Goal: Information Seeking & Learning: Check status

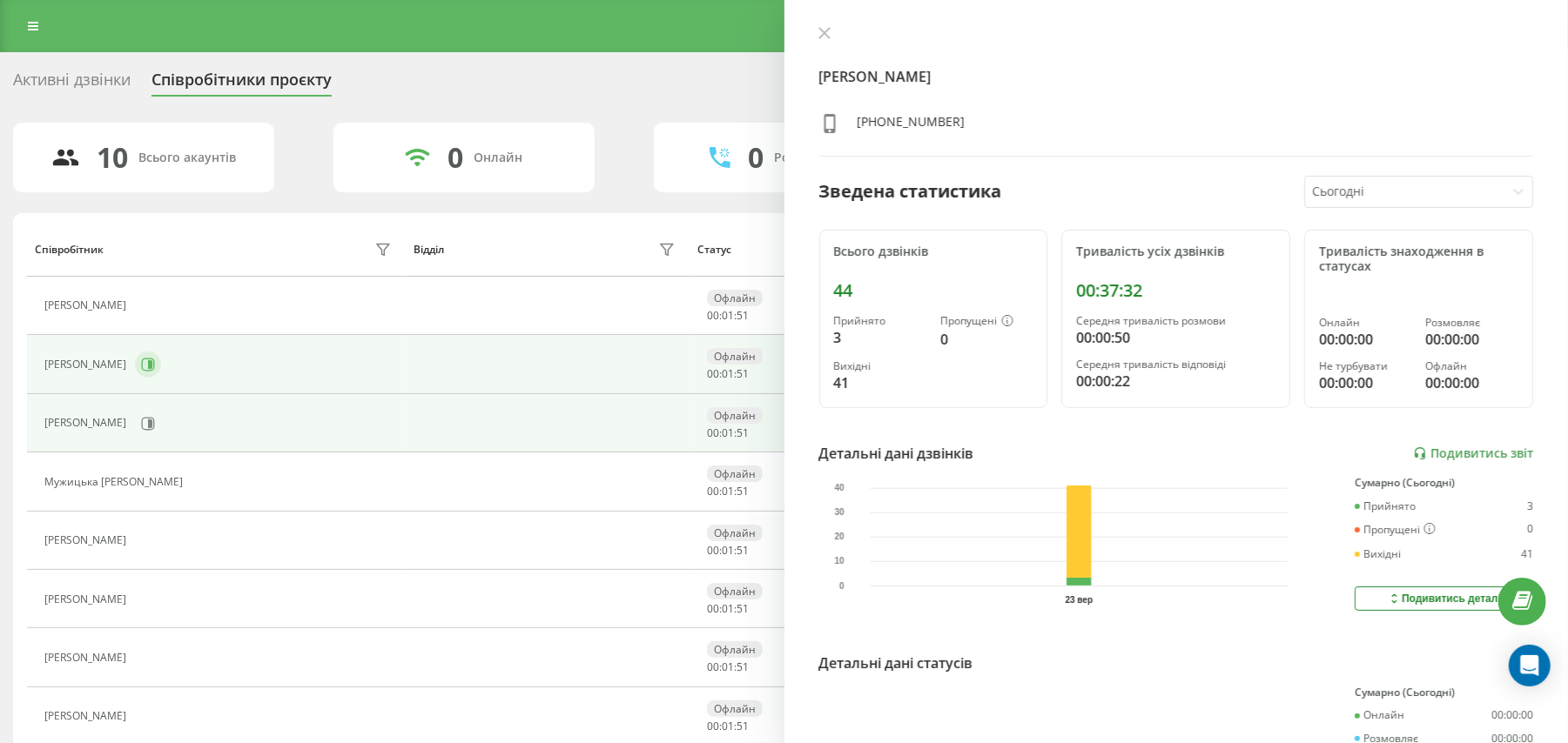
drag, startPoint x: 220, startPoint y: 376, endPoint x: 212, endPoint y: 365, distance: 13.6
click at [212, 365] on div "Мукоїд Денис Анатолійович" at bounding box center [220, 364] width 352 height 29
click at [152, 365] on icon at bounding box center [149, 364] width 4 height 9
click at [161, 416] on button at bounding box center [148, 424] width 26 height 26
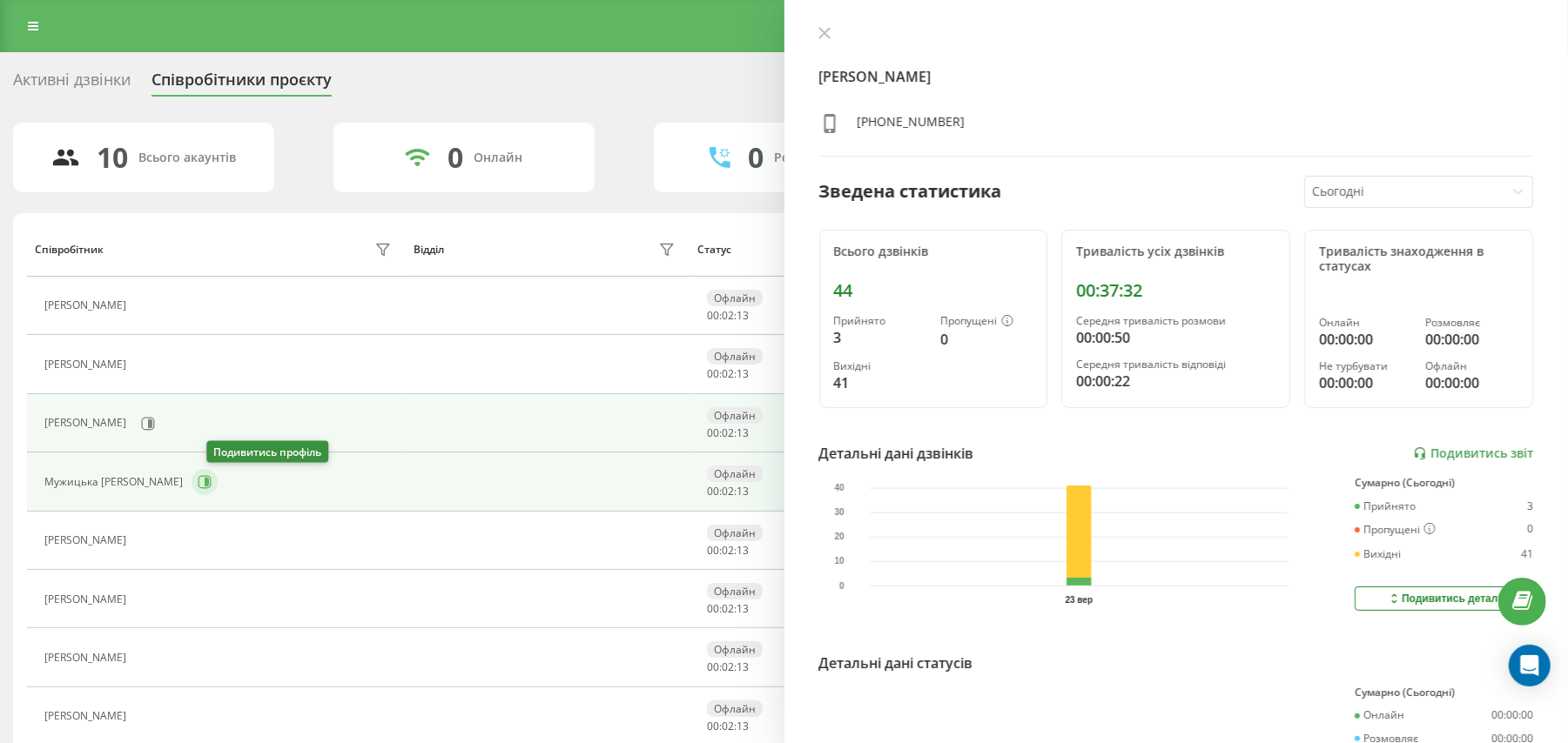
click at [211, 476] on icon at bounding box center [204, 481] width 14 height 14
click at [155, 428] on icon at bounding box center [148, 424] width 14 height 14
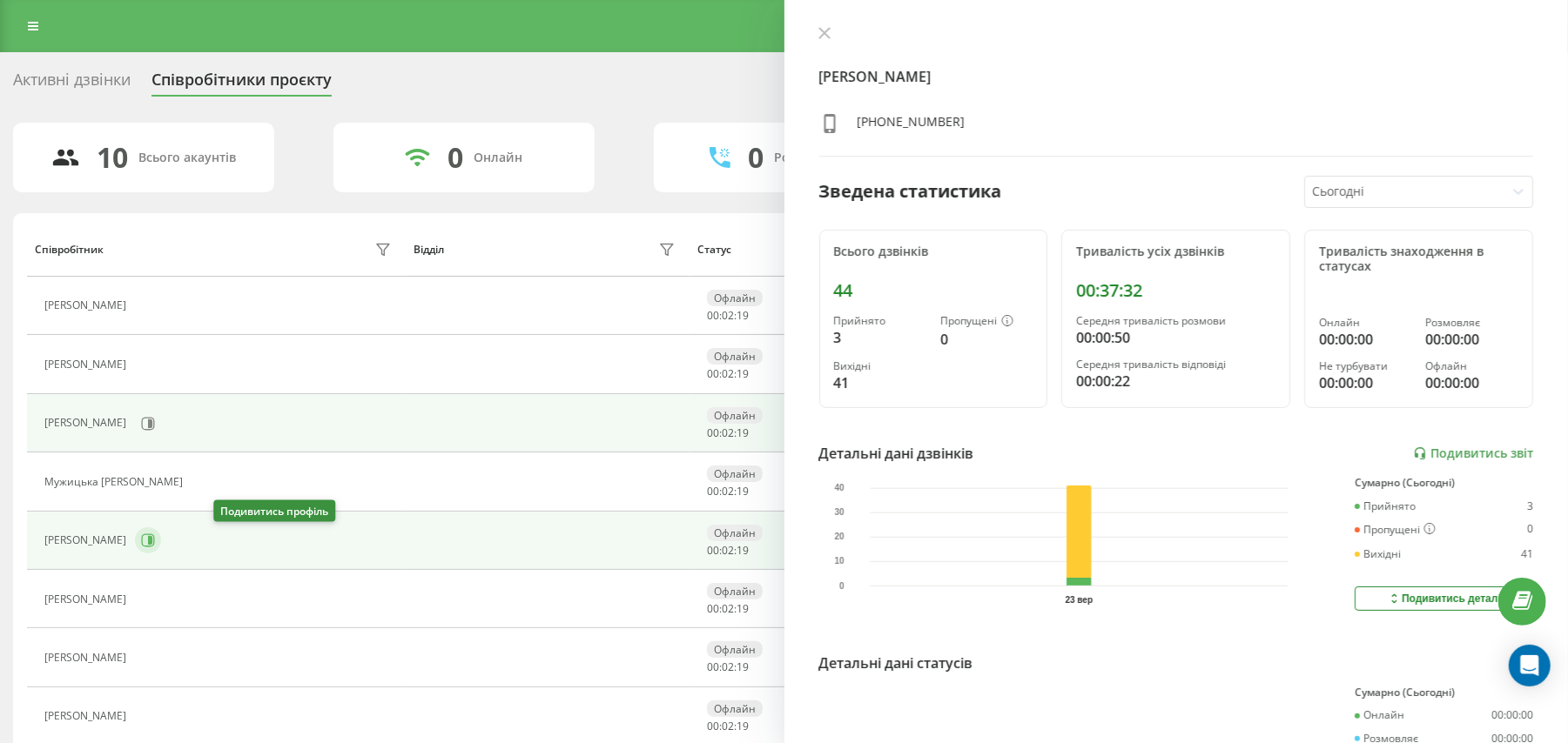
click at [161, 550] on button at bounding box center [148, 540] width 26 height 26
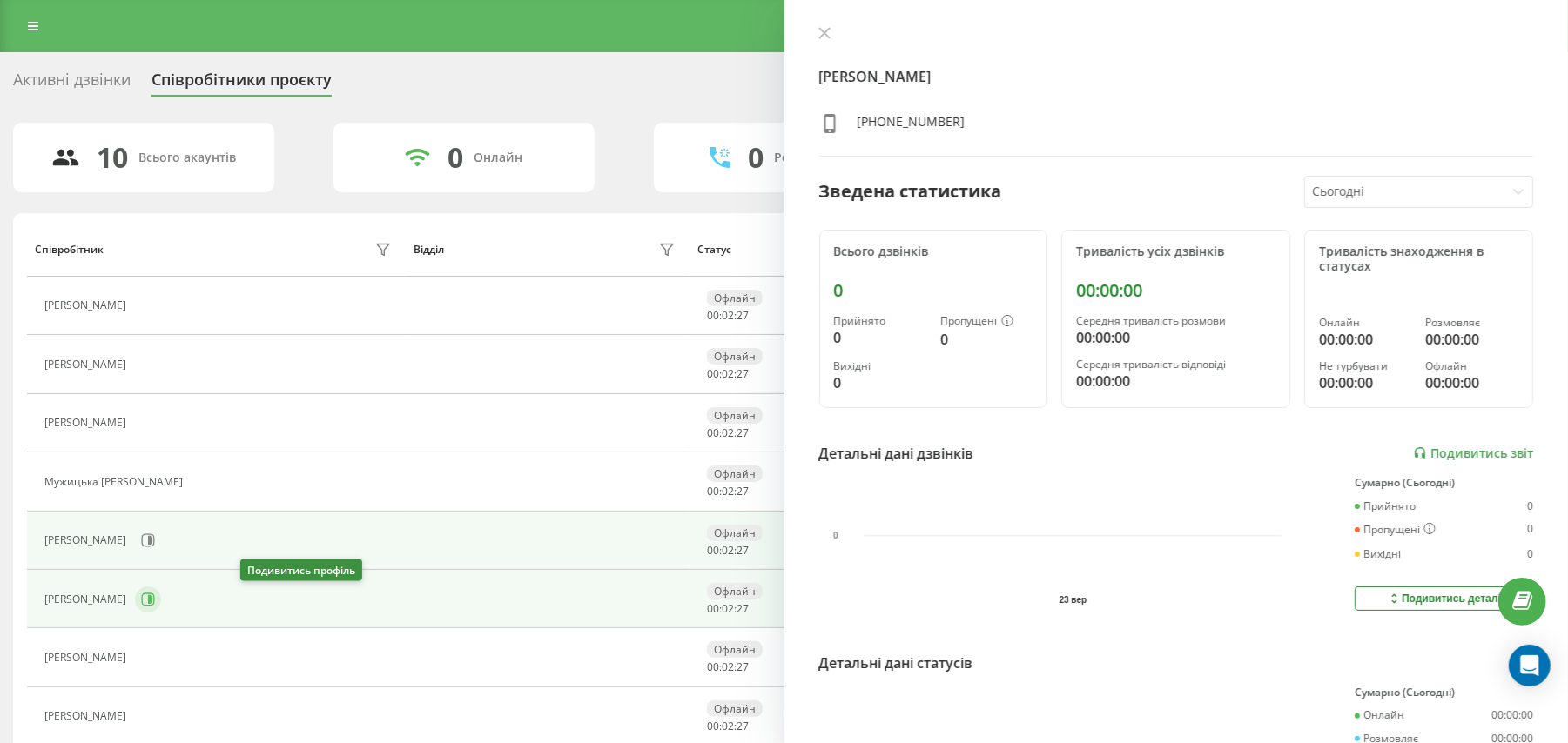
click at [155, 595] on icon at bounding box center [148, 599] width 14 height 14
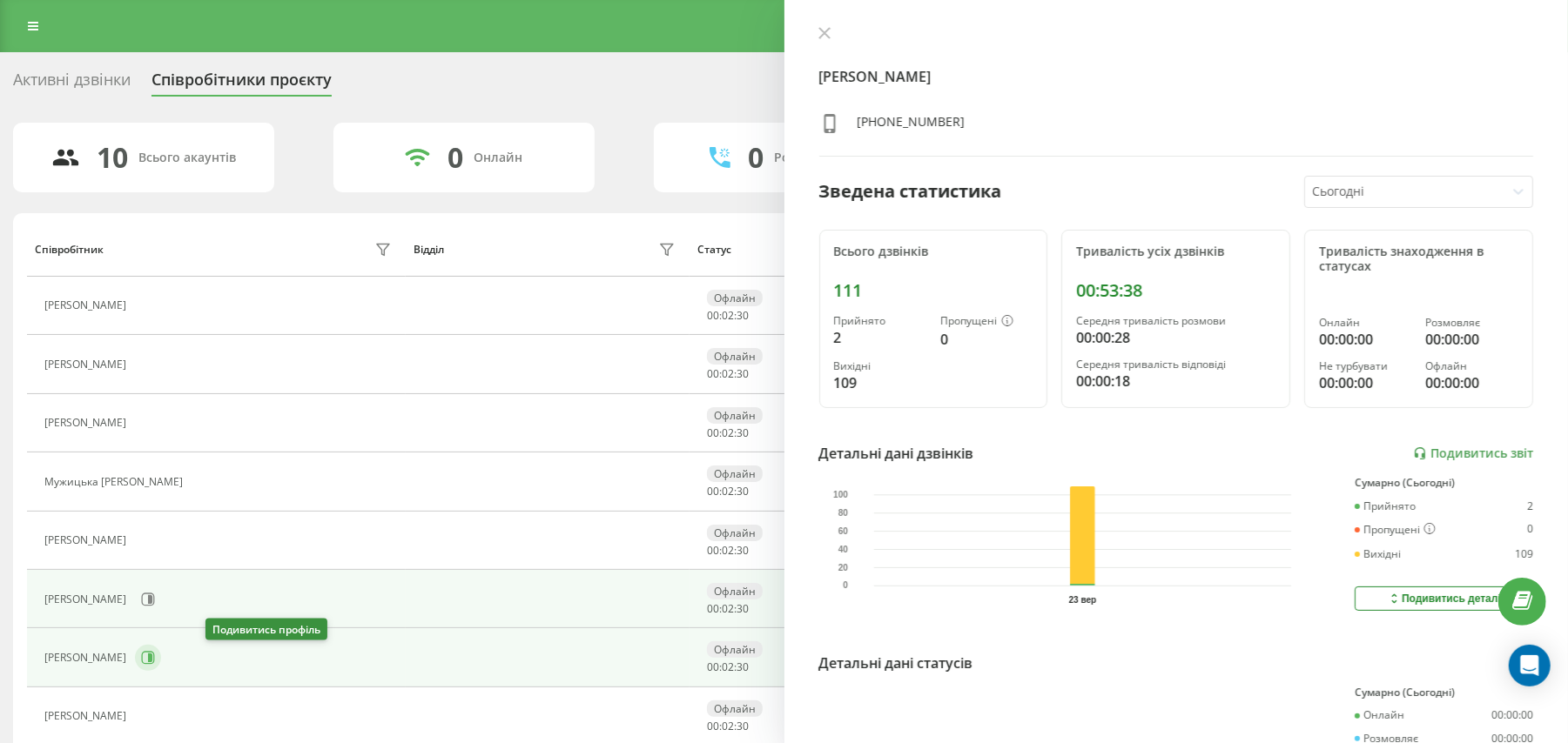
click at [155, 656] on icon at bounding box center [148, 657] width 14 height 14
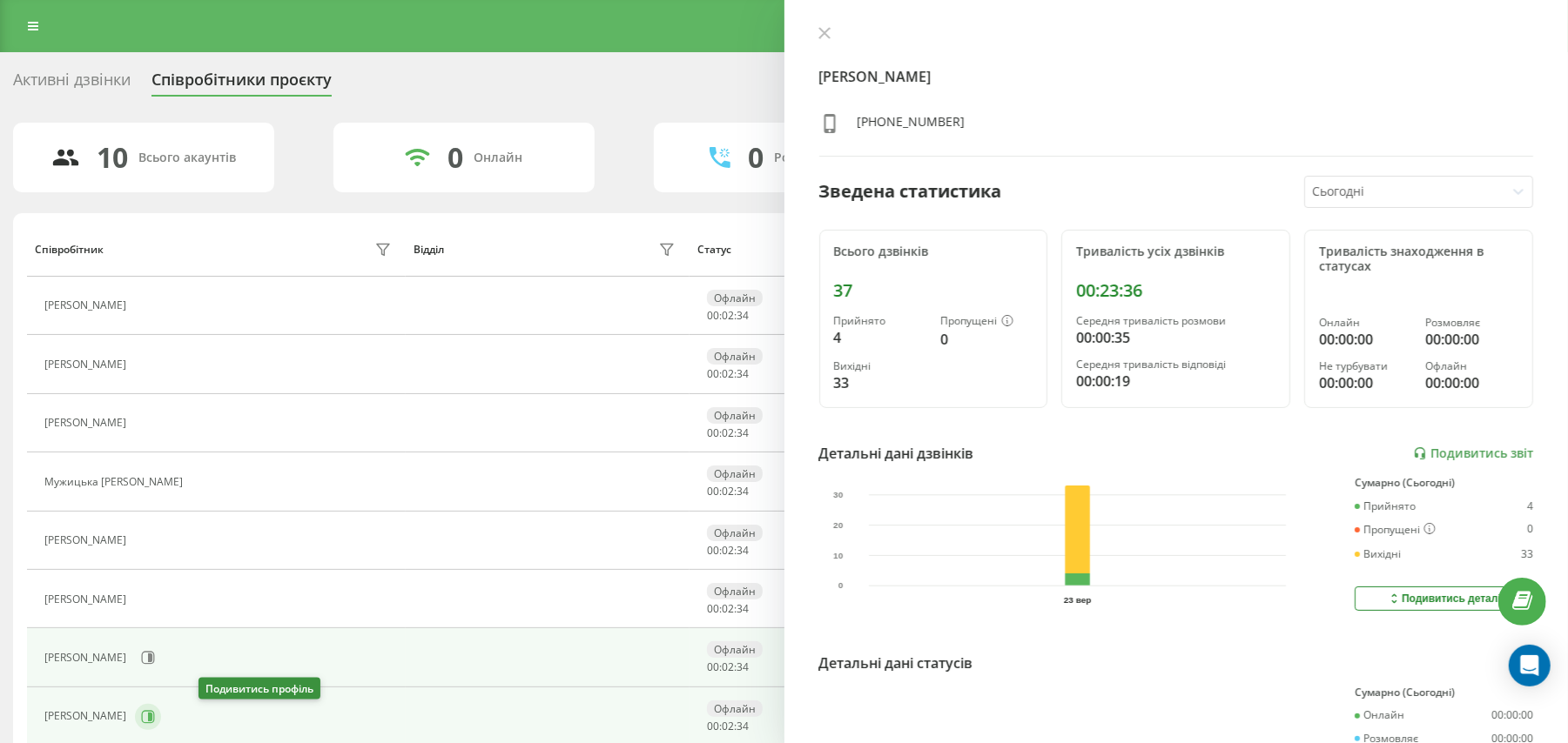
click at [161, 721] on button at bounding box center [148, 717] width 26 height 26
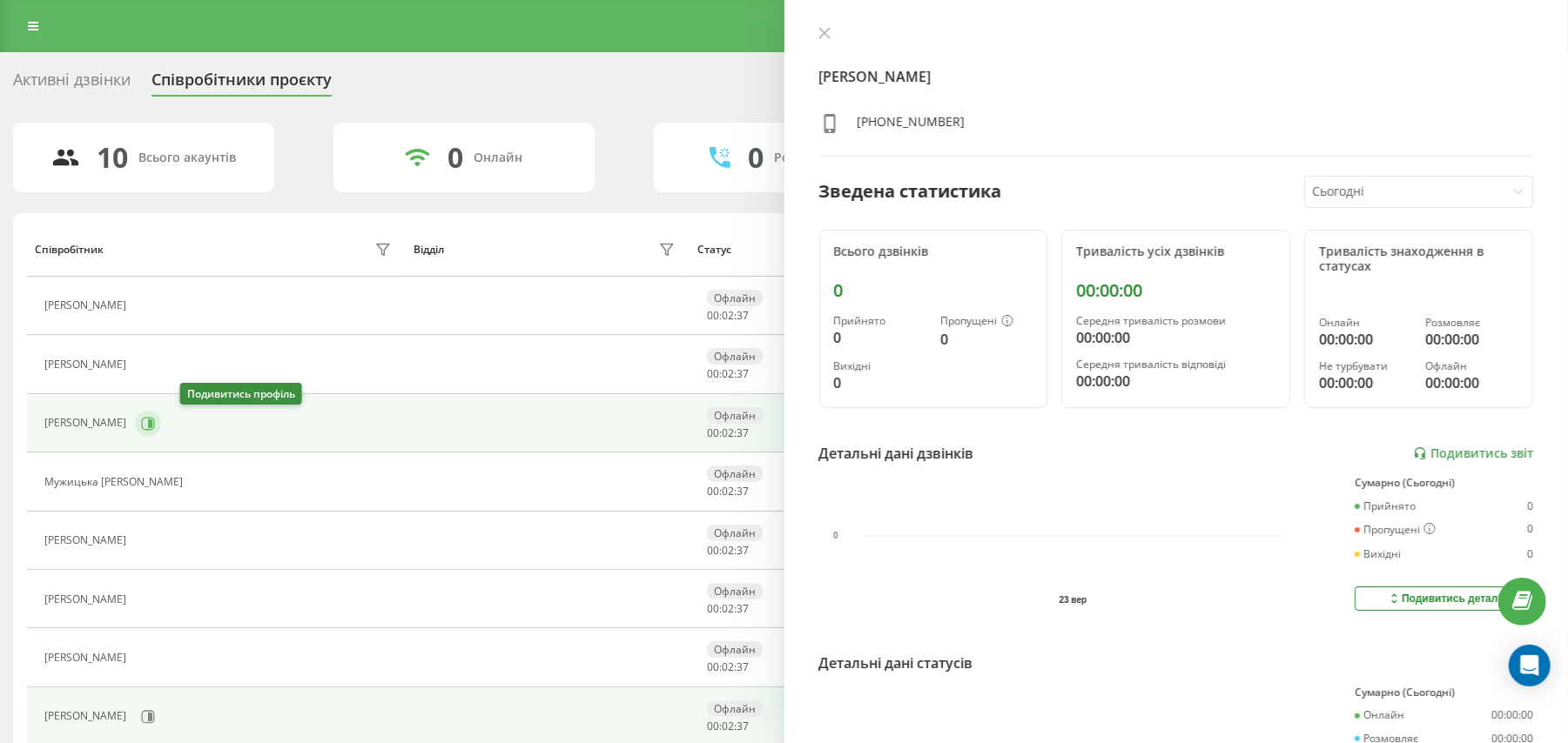
click at [161, 430] on button at bounding box center [148, 424] width 26 height 26
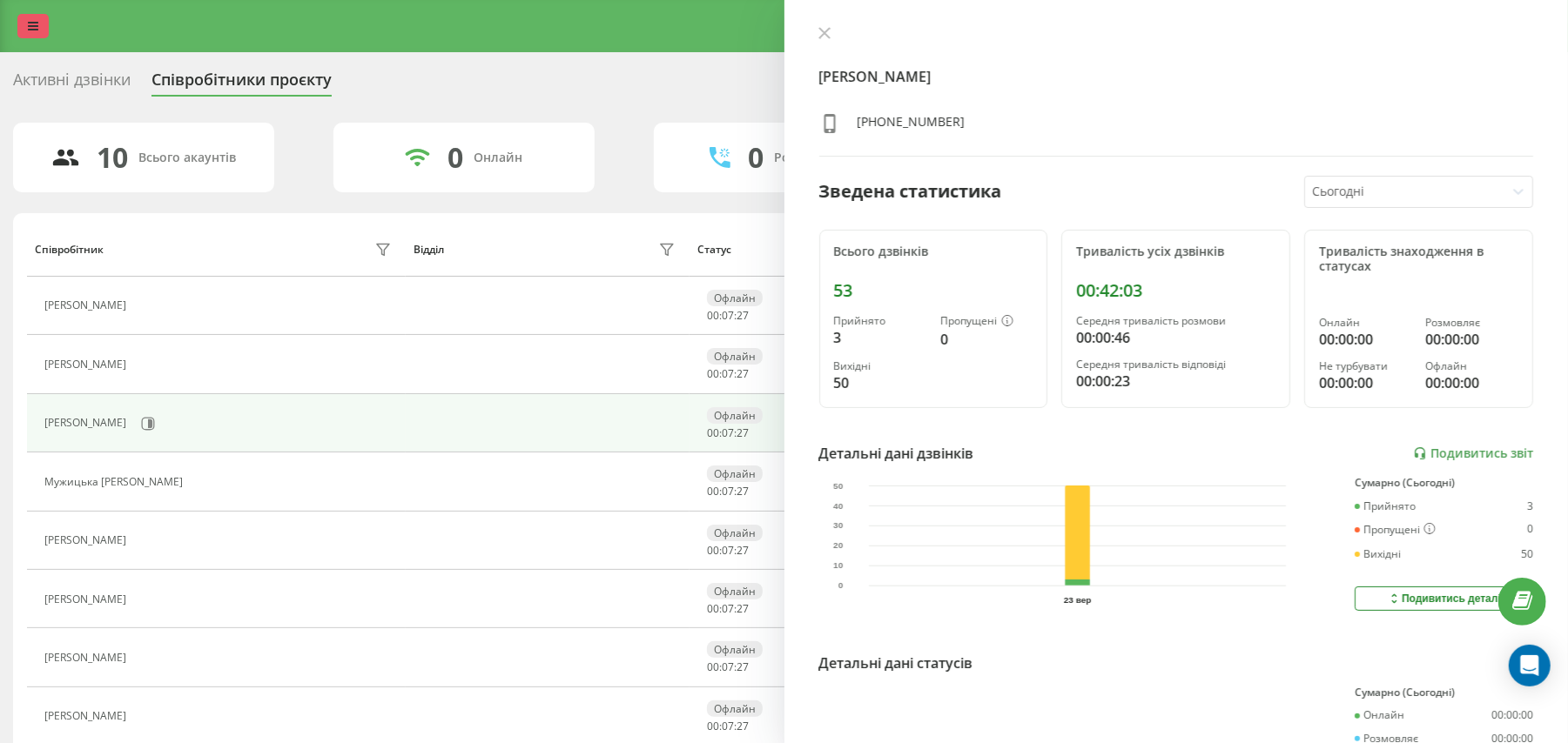
click at [26, 24] on link at bounding box center [33, 25] width 31 height 24
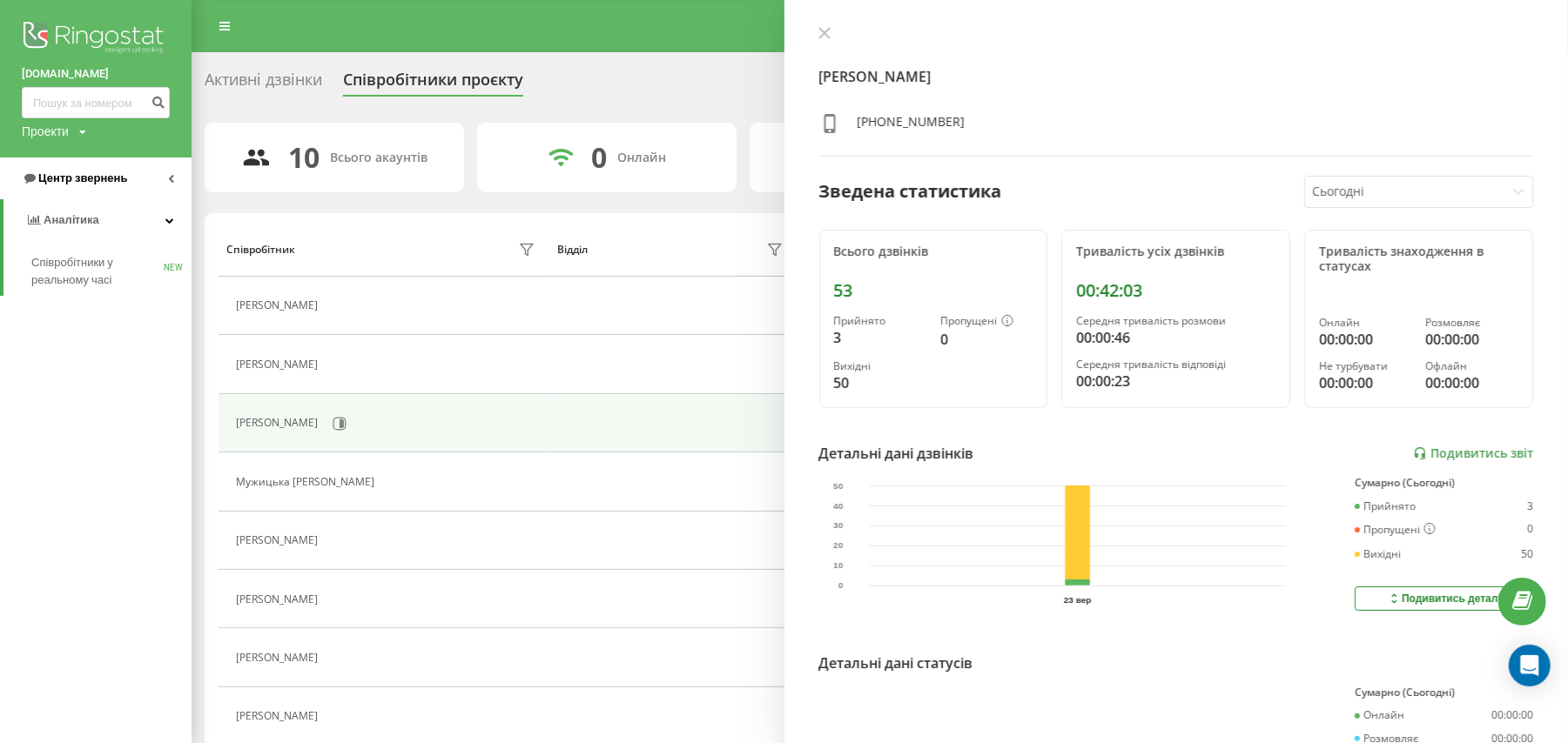
click at [84, 195] on link "Центр звернень" at bounding box center [96, 178] width 191 height 42
click at [84, 214] on span "Журнал дзвінків" at bounding box center [77, 221] width 92 height 18
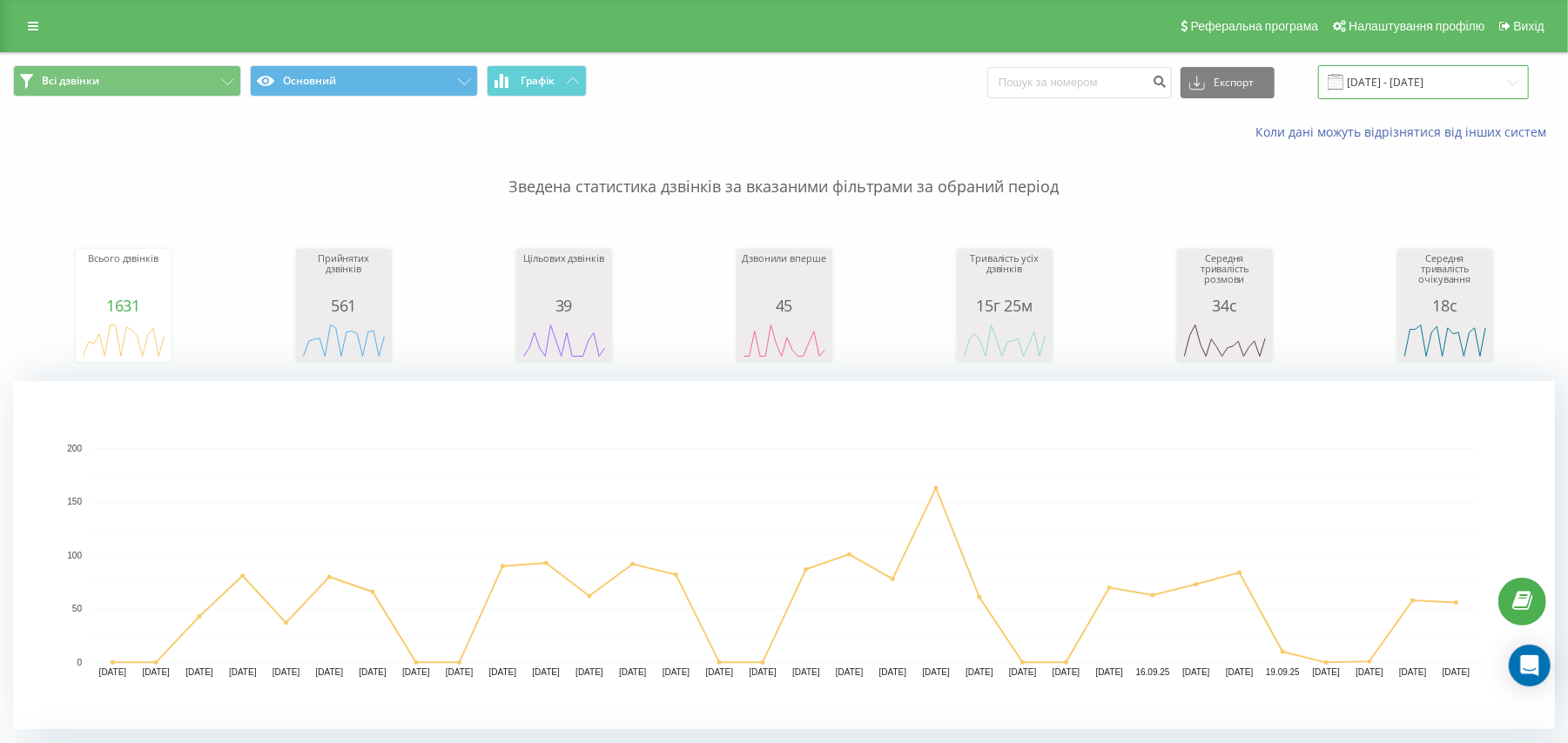
click at [1427, 73] on input "23.08.2025 - 23.09.2025" at bounding box center [1423, 82] width 211 height 34
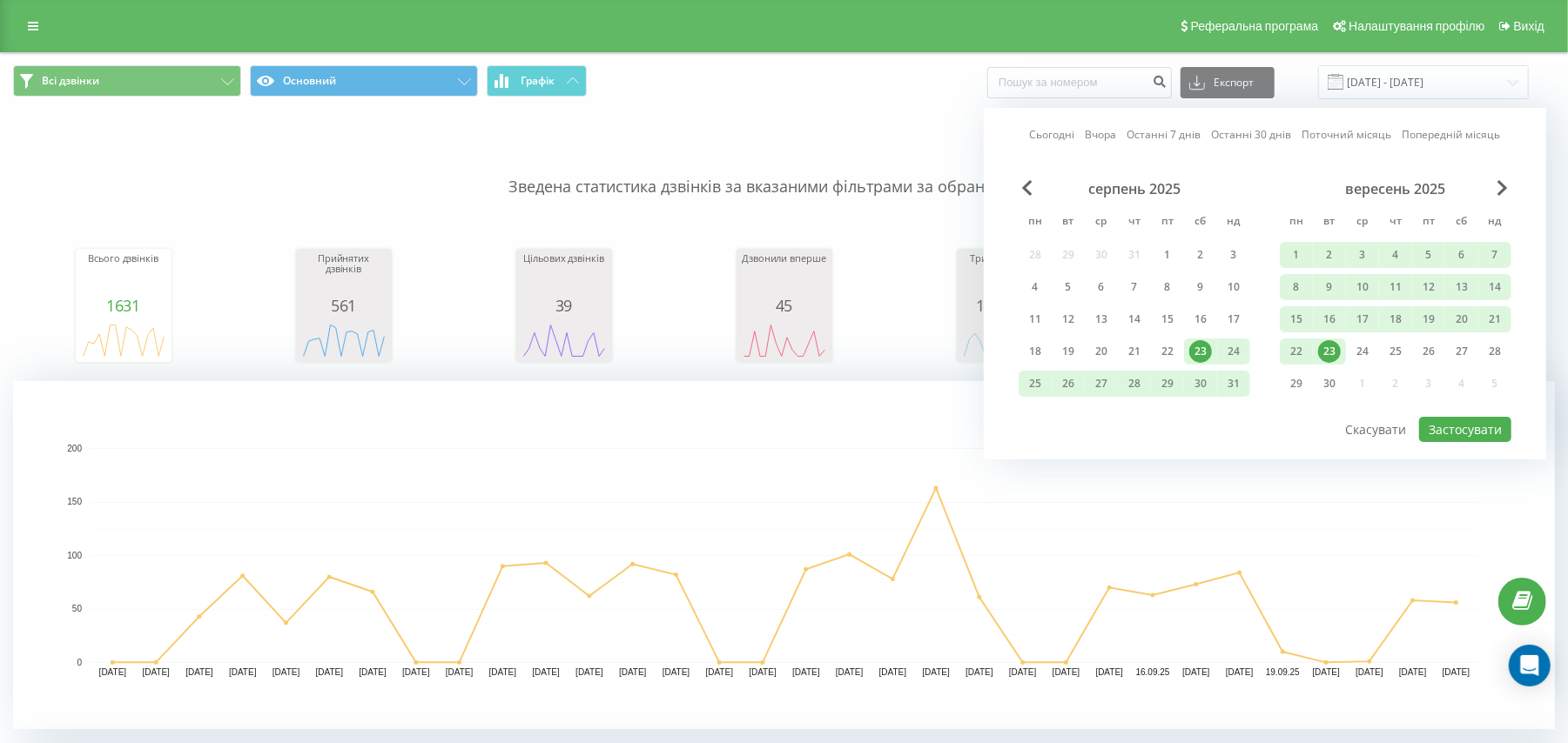
click at [1325, 351] on div "23" at bounding box center [1329, 351] width 22 height 22
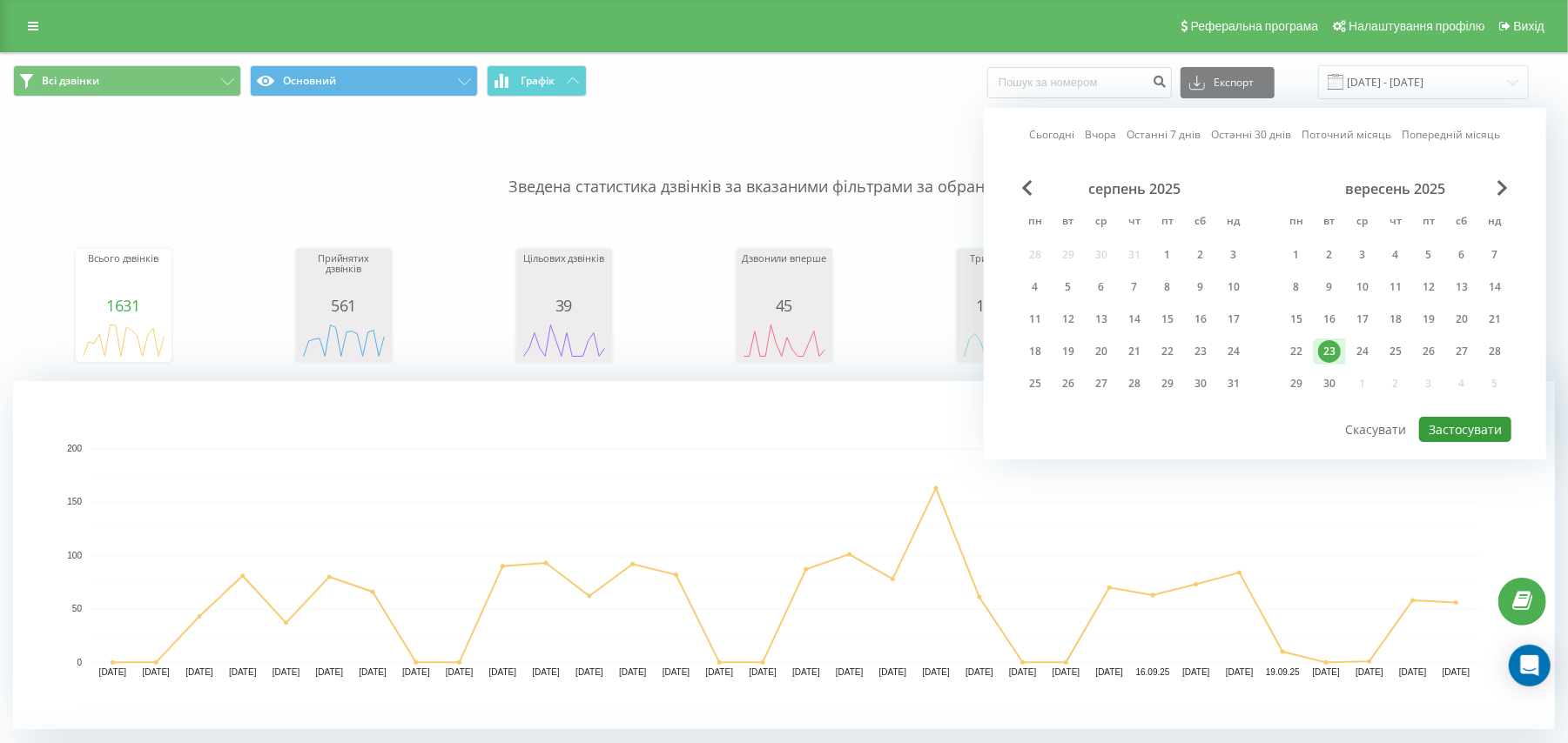
click at [1440, 419] on button "Застосувати" at bounding box center [1464, 430] width 92 height 25
type input "23.09.2025 - 23.09.2025"
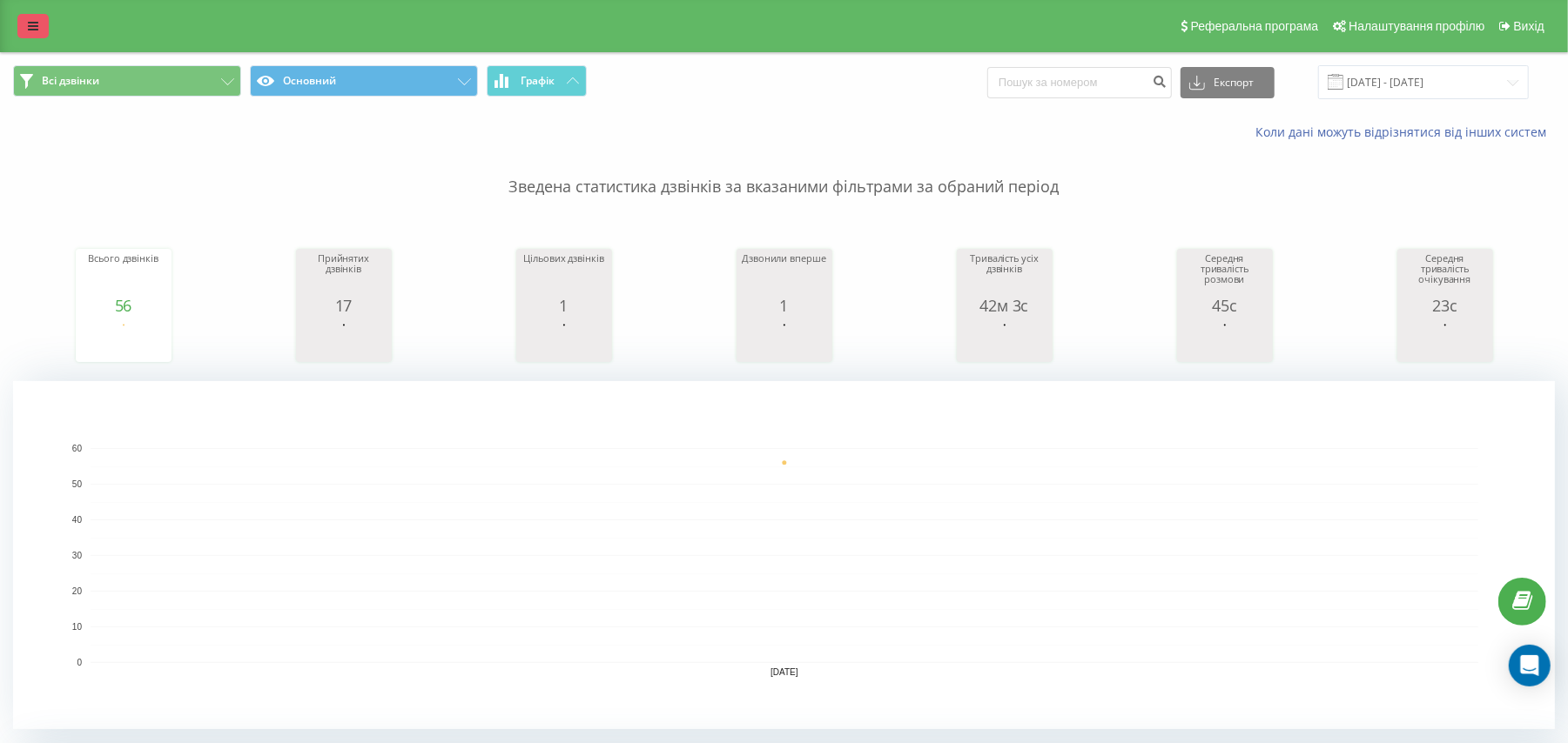
click at [43, 25] on link at bounding box center [33, 25] width 31 height 24
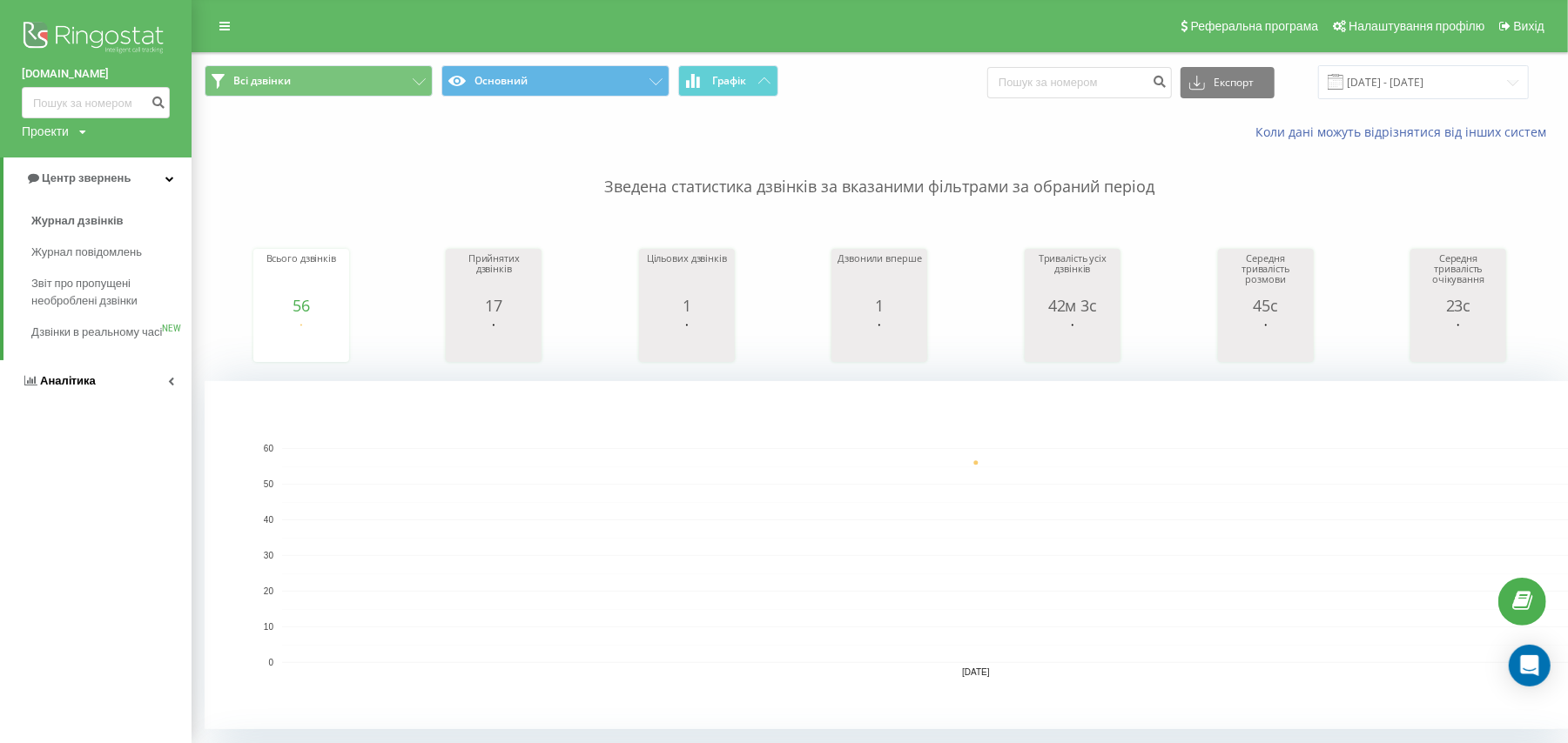
click at [70, 402] on link "Аналiтика" at bounding box center [96, 381] width 191 height 42
click at [77, 292] on link "Співробітники у реальному часі NEW" at bounding box center [111, 271] width 160 height 49
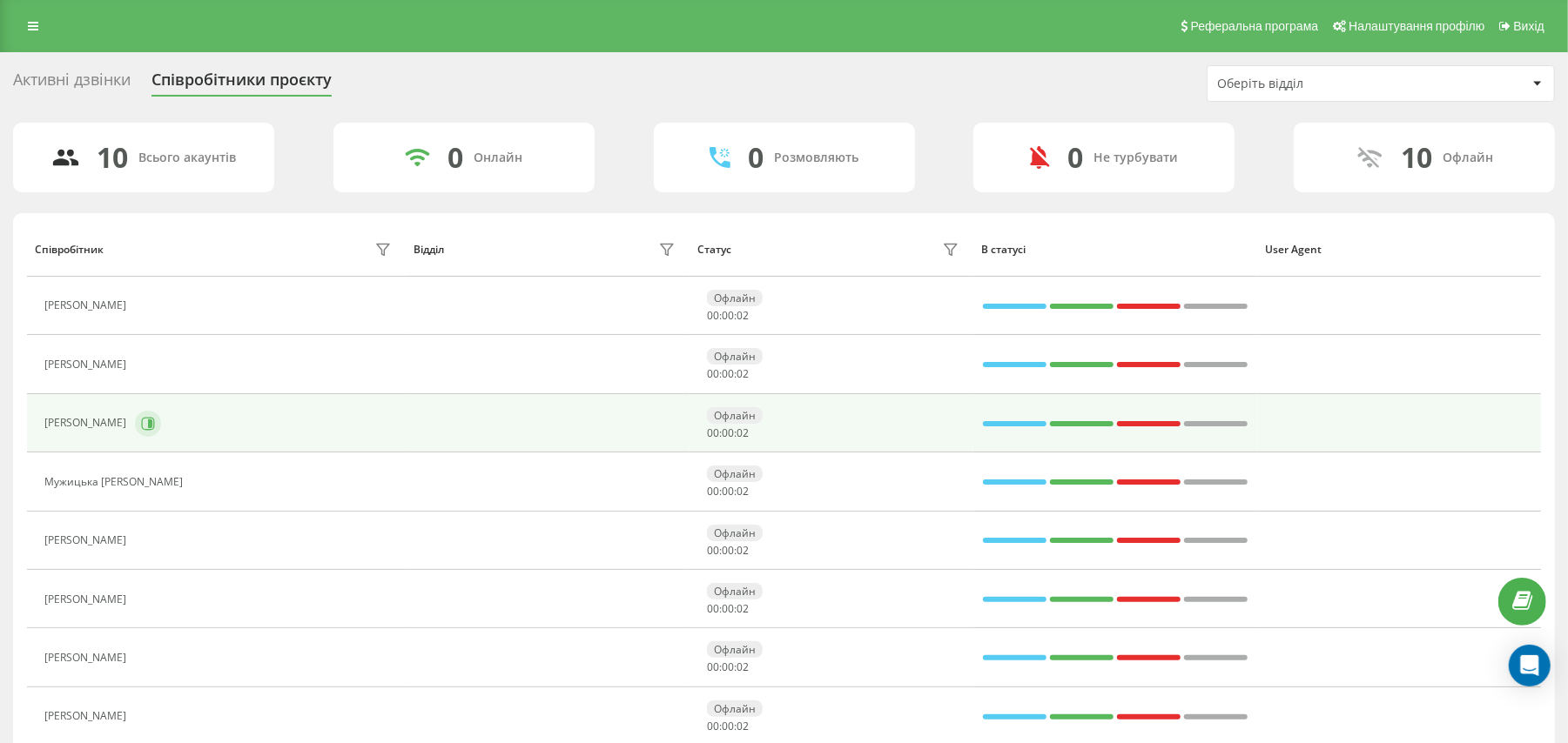
drag, startPoint x: 182, startPoint y: 411, endPoint x: 191, endPoint y: 422, distance: 14.2
click at [191, 422] on div "[PERSON_NAME]" at bounding box center [220, 424] width 352 height 29
click at [155, 422] on icon at bounding box center [148, 424] width 14 height 14
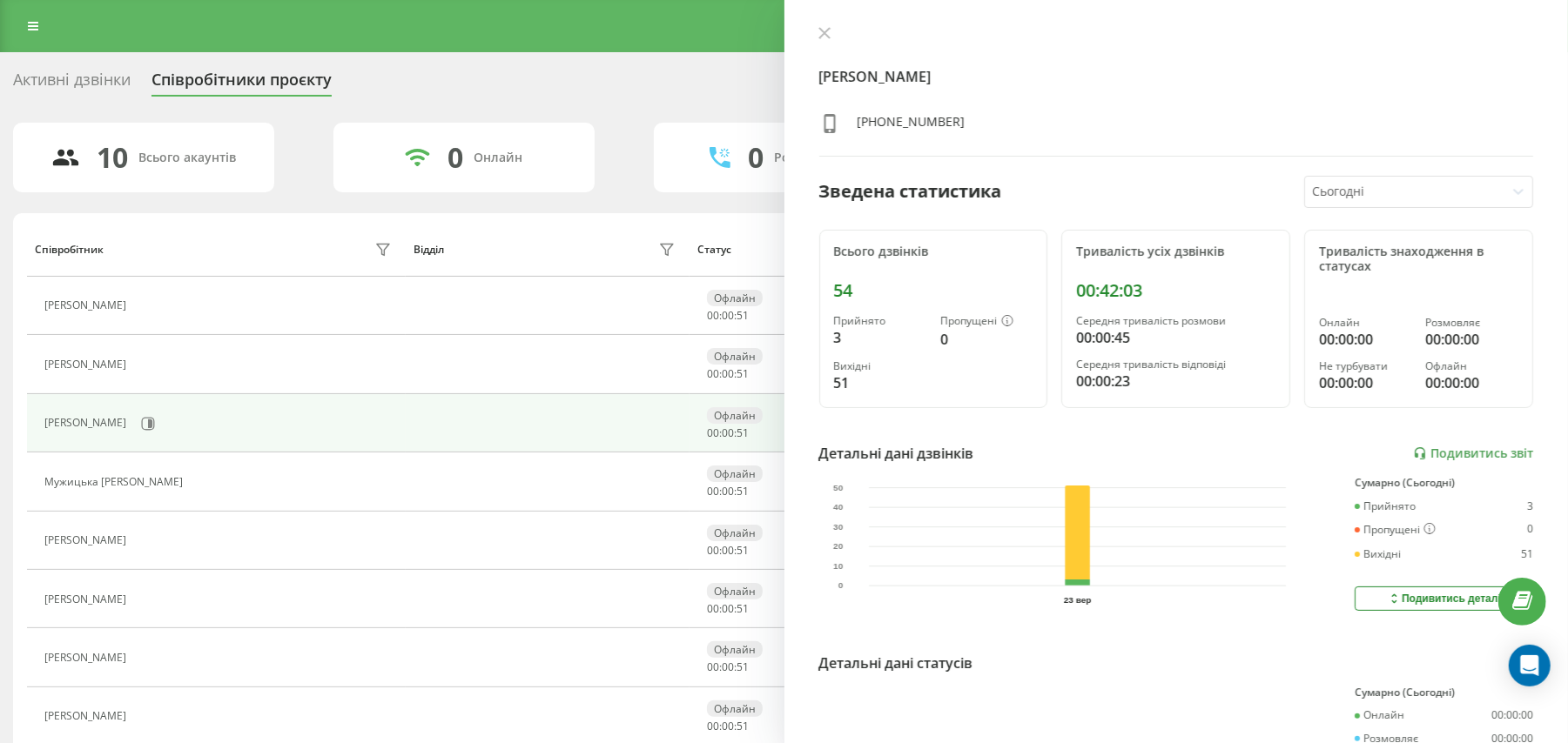
click at [1123, 401] on div "Тривалість усіх дзвінків 00:42:03 Середня тривалість розмови 00:00:45 Середня т…" at bounding box center [1175, 319] width 229 height 180
click at [29, 32] on icon at bounding box center [33, 25] width 11 height 12
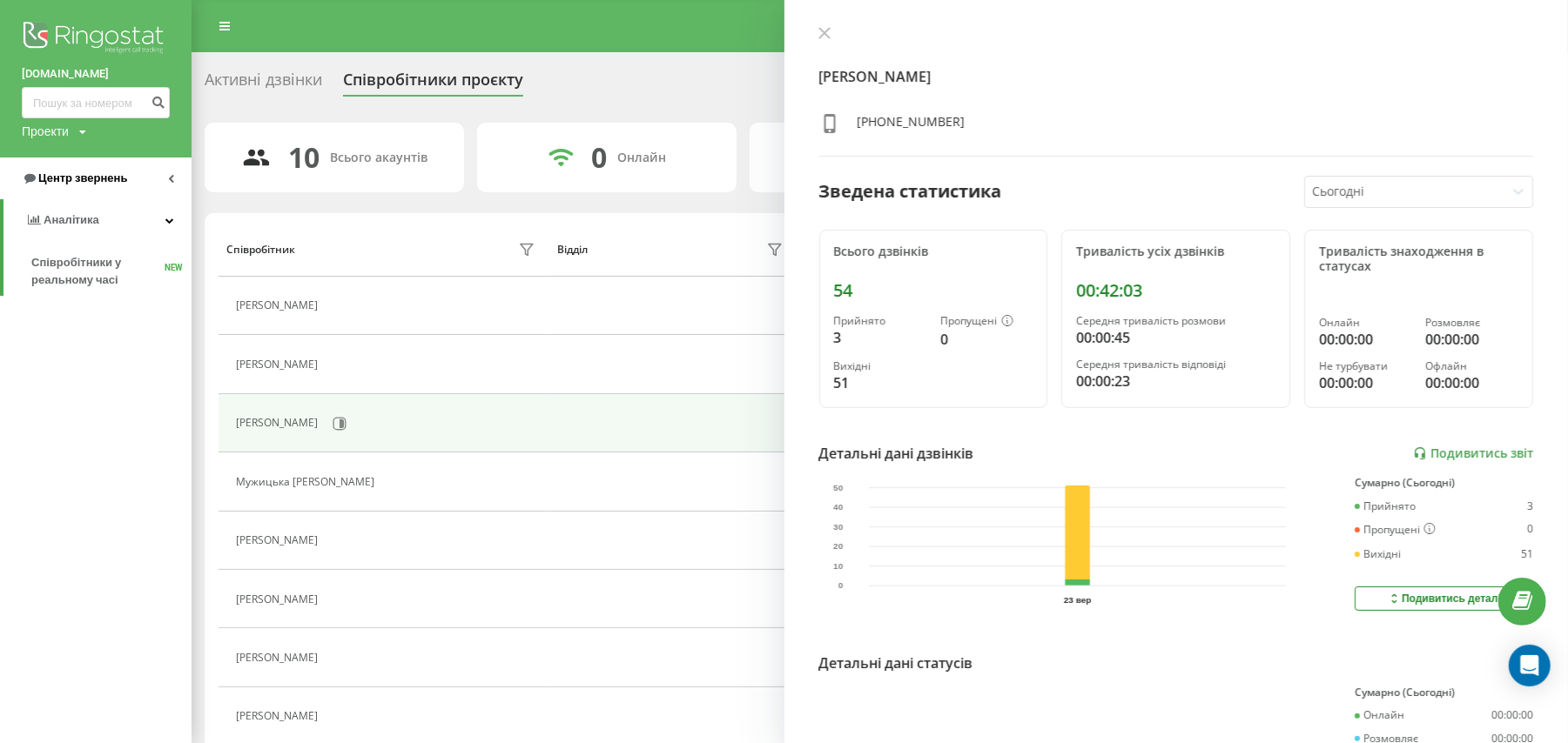
click at [116, 180] on span "Центр звернень" at bounding box center [82, 178] width 89 height 13
click at [103, 214] on span "Журнал дзвінків" at bounding box center [77, 221] width 92 height 18
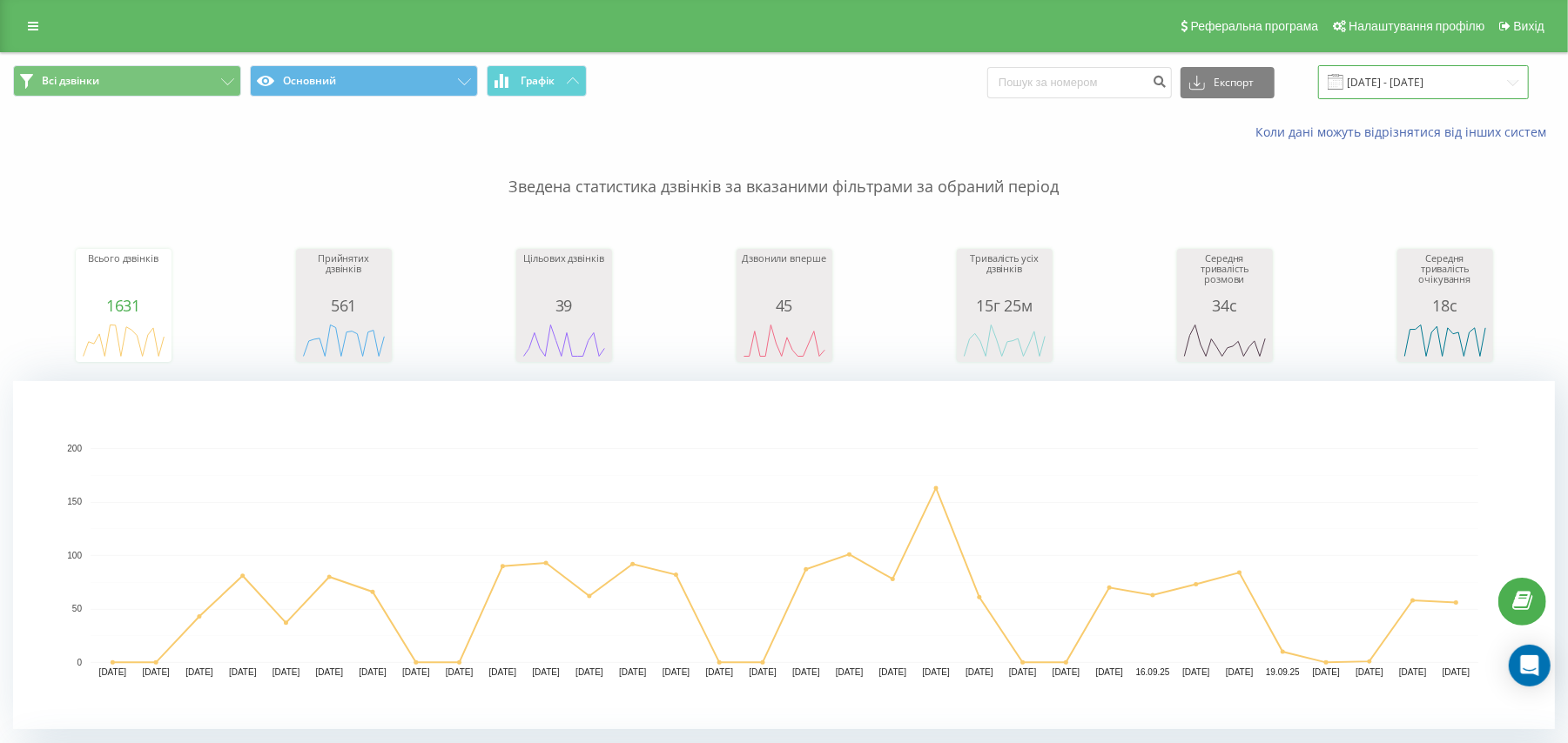
click at [1404, 95] on input "[DATE] - [DATE]" at bounding box center [1423, 82] width 211 height 34
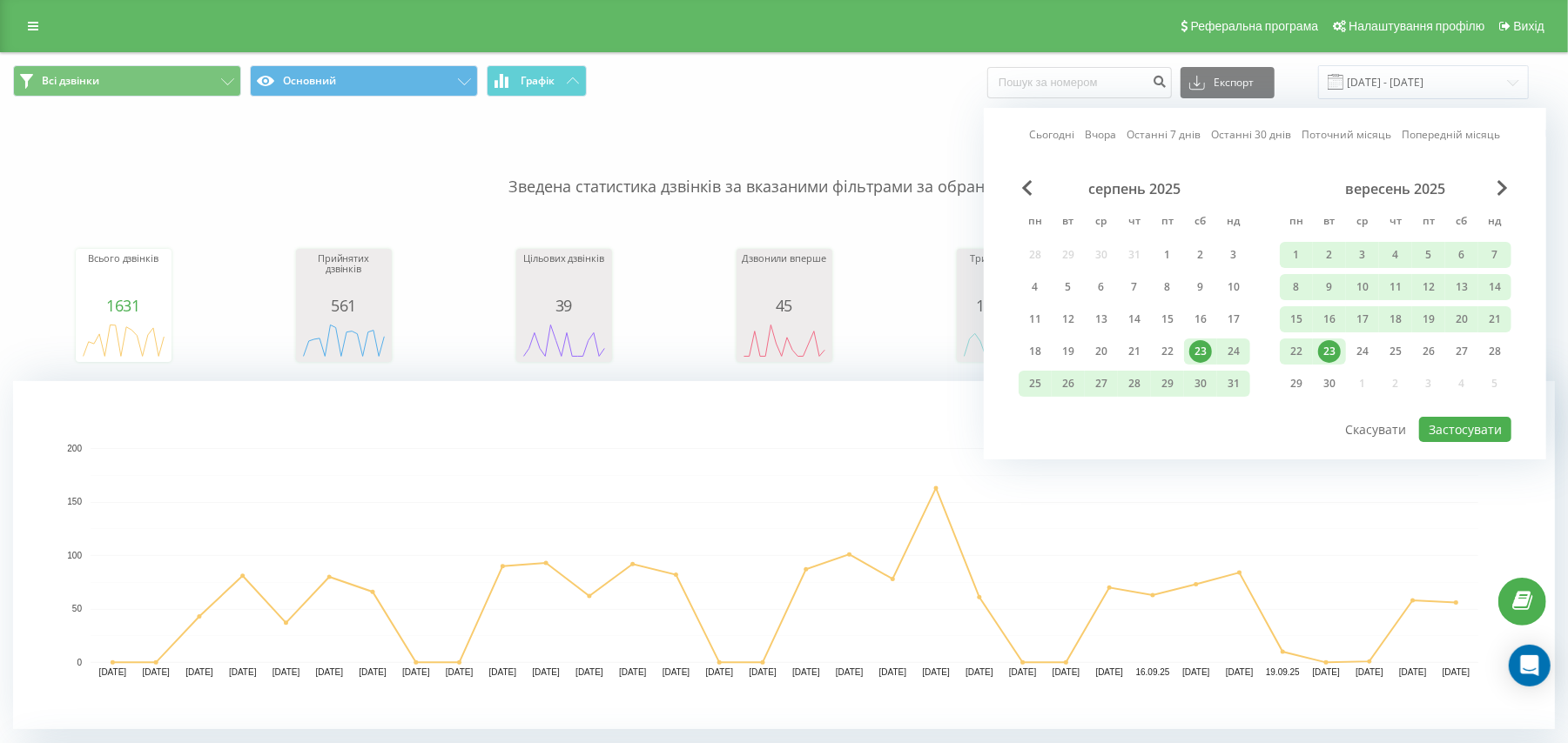
click at [1317, 343] on div "23" at bounding box center [1330, 351] width 33 height 26
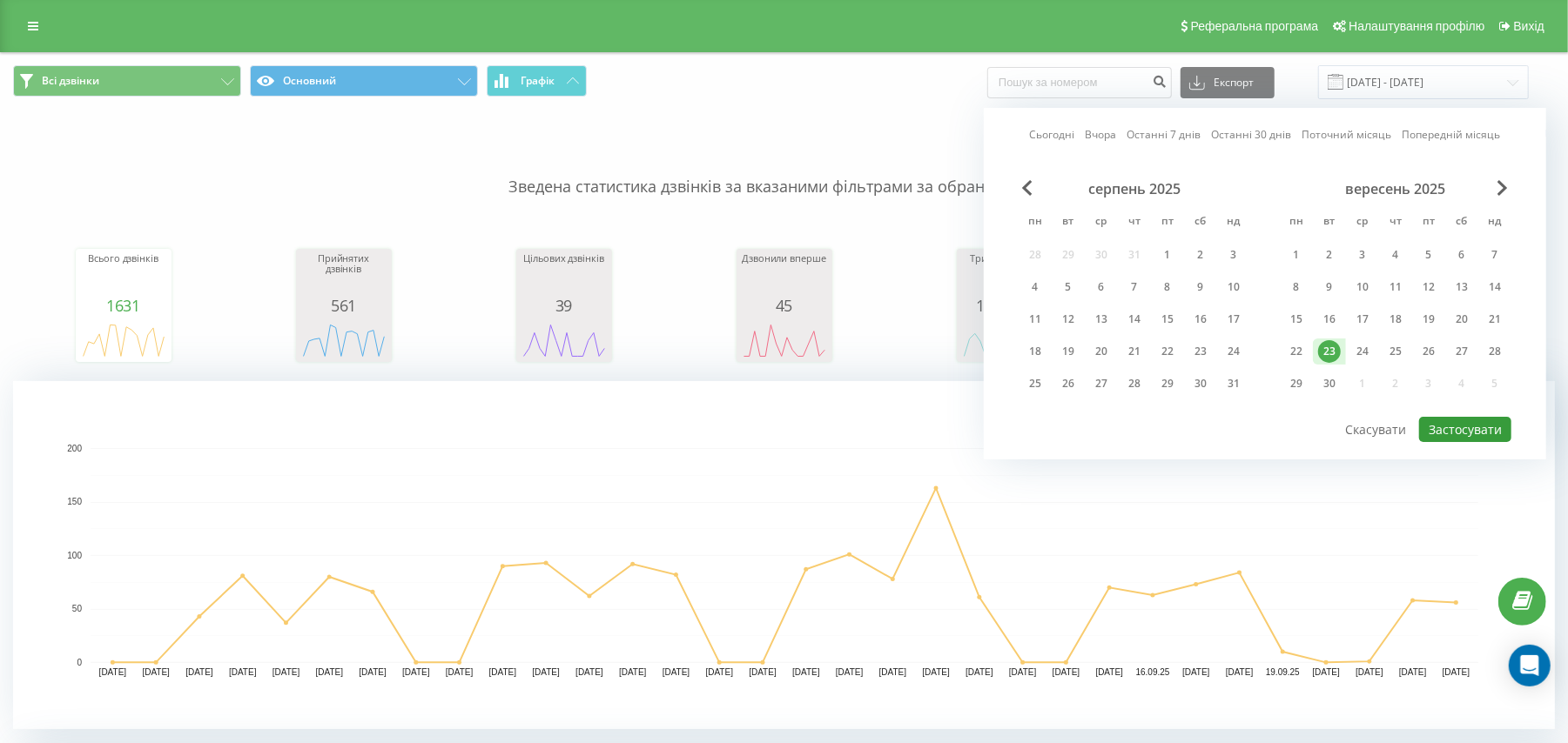
click at [1472, 434] on button "Застосувати" at bounding box center [1464, 430] width 92 height 25
type input "[DATE] - [DATE]"
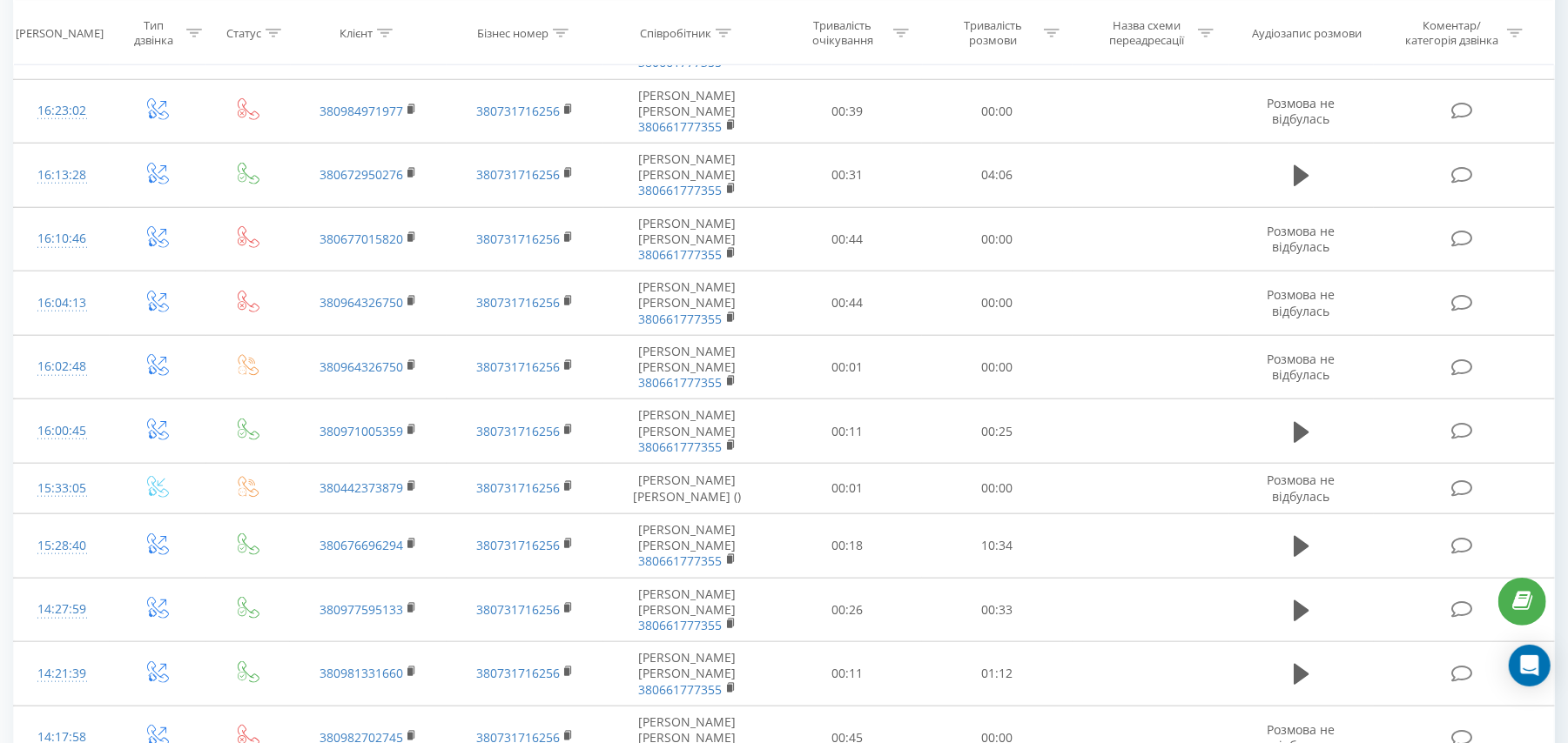
scroll to position [1146, 0]
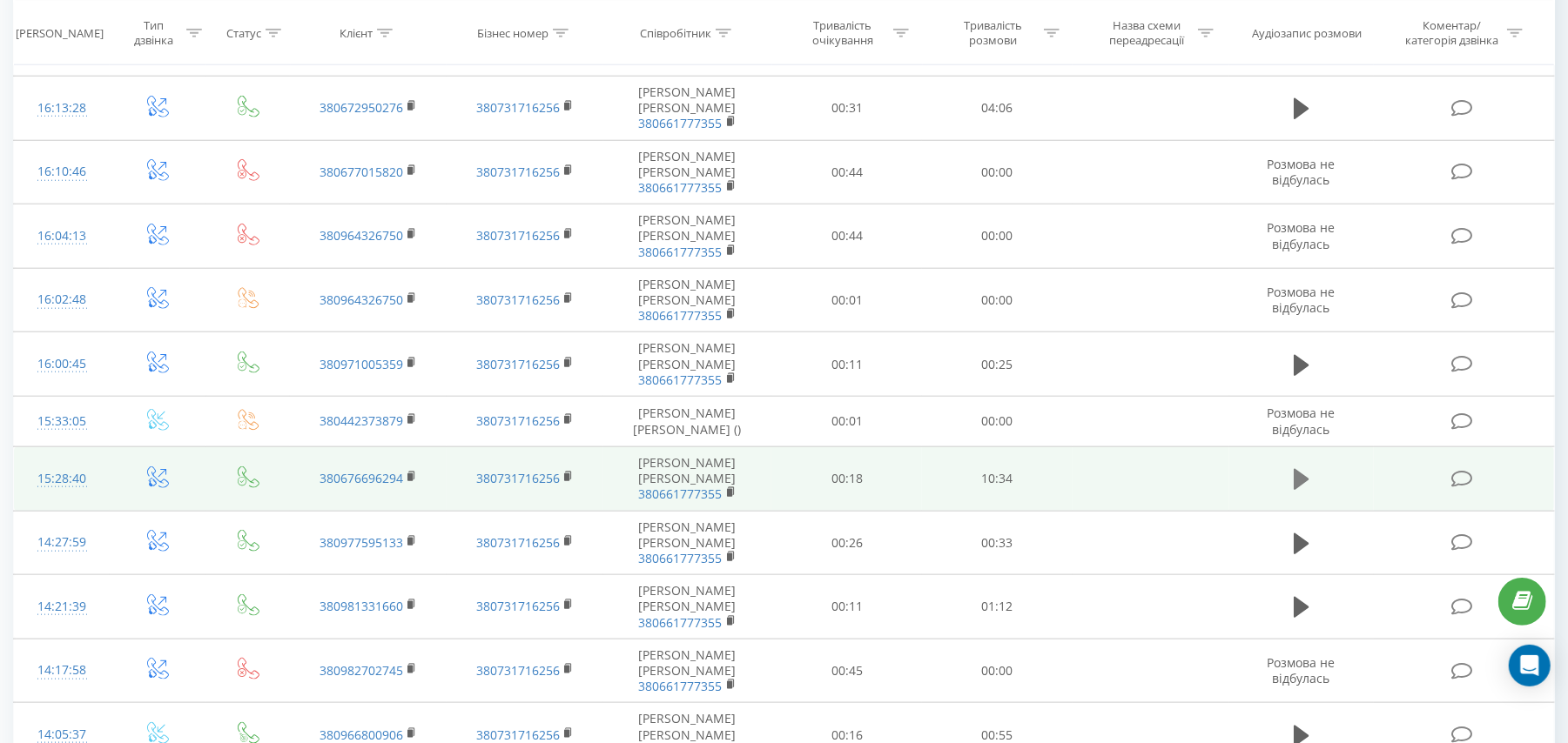
click at [1310, 487] on button at bounding box center [1301, 479] width 26 height 26
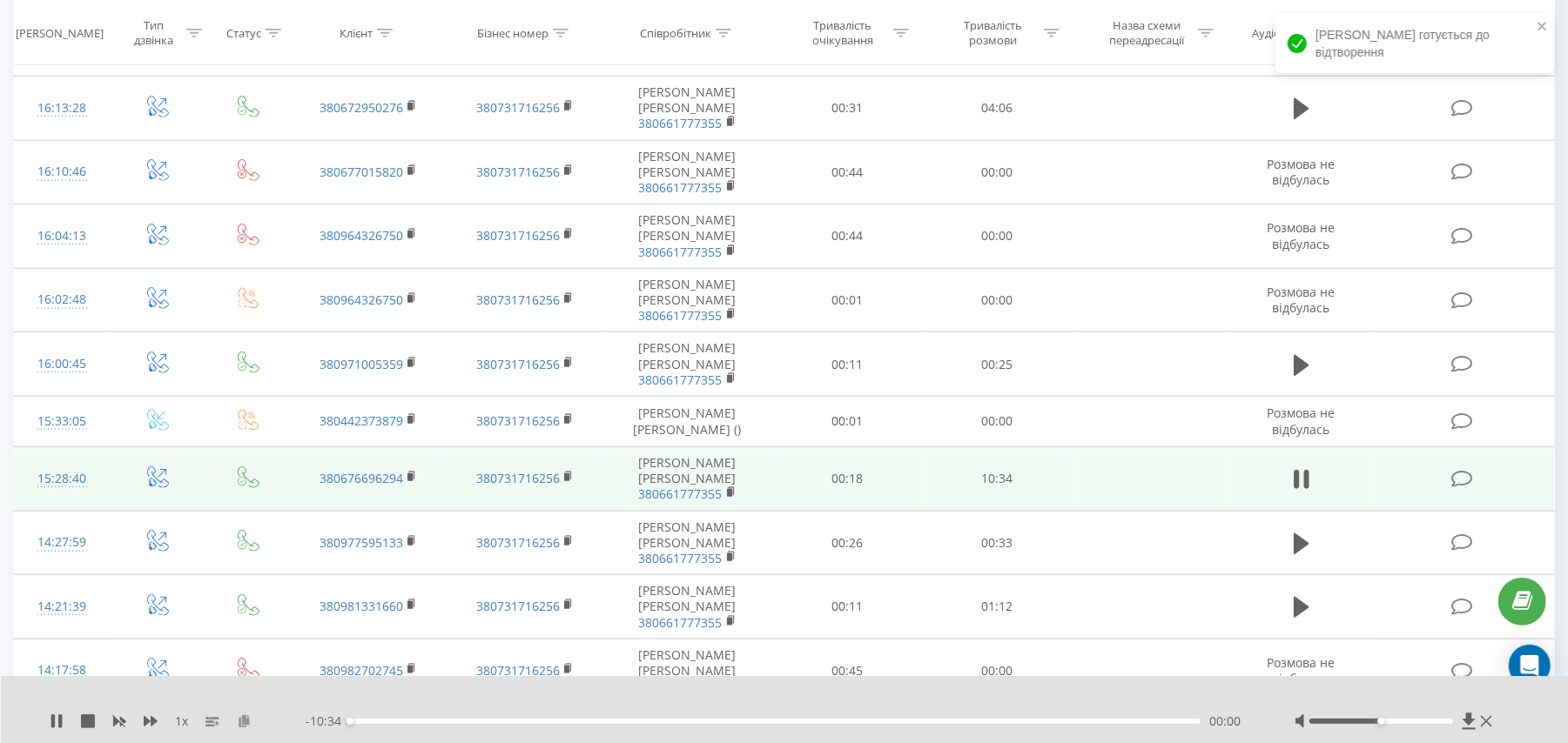
click at [242, 722] on icon at bounding box center [243, 720] width 15 height 12
click at [51, 722] on icon at bounding box center [57, 721] width 14 height 14
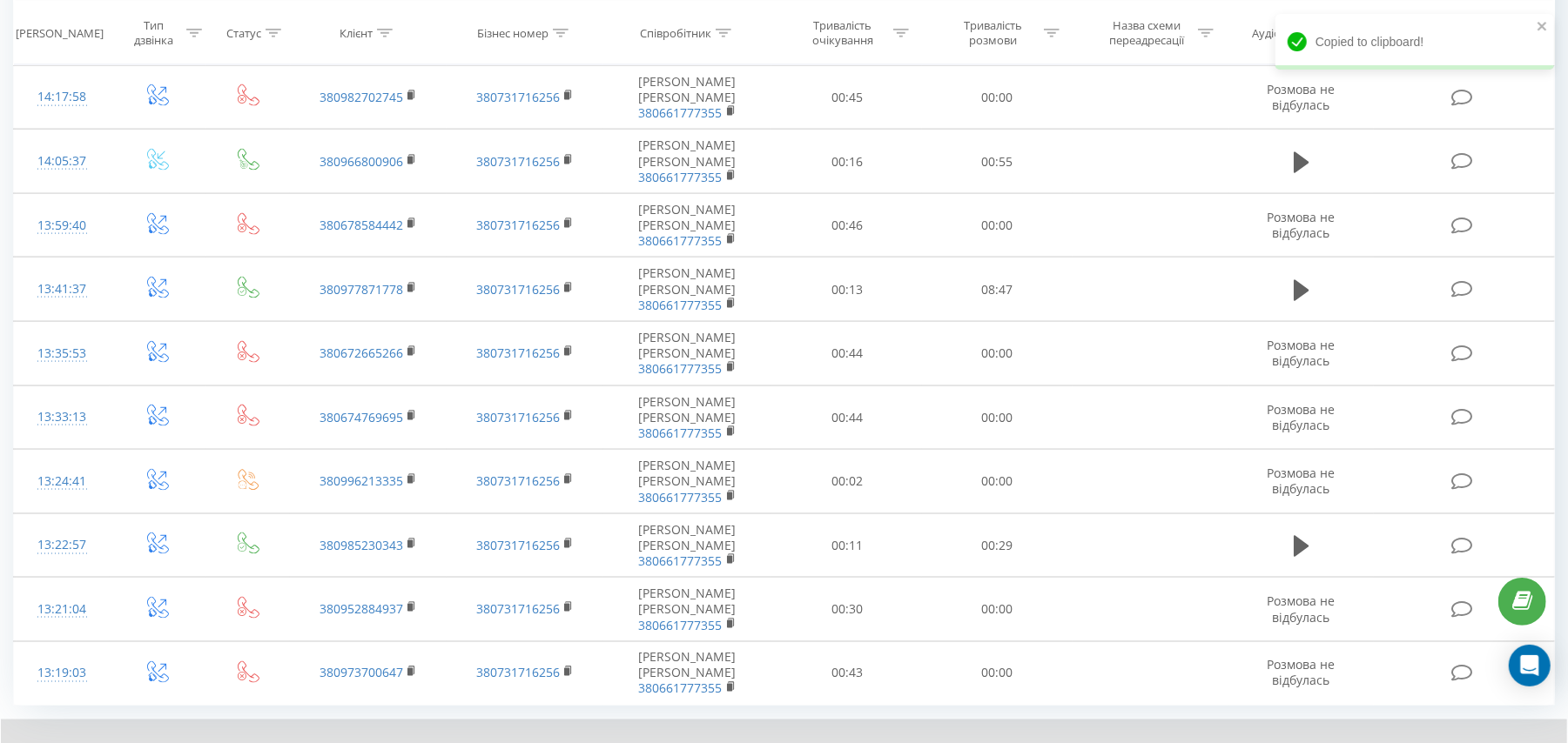
scroll to position [1733, 0]
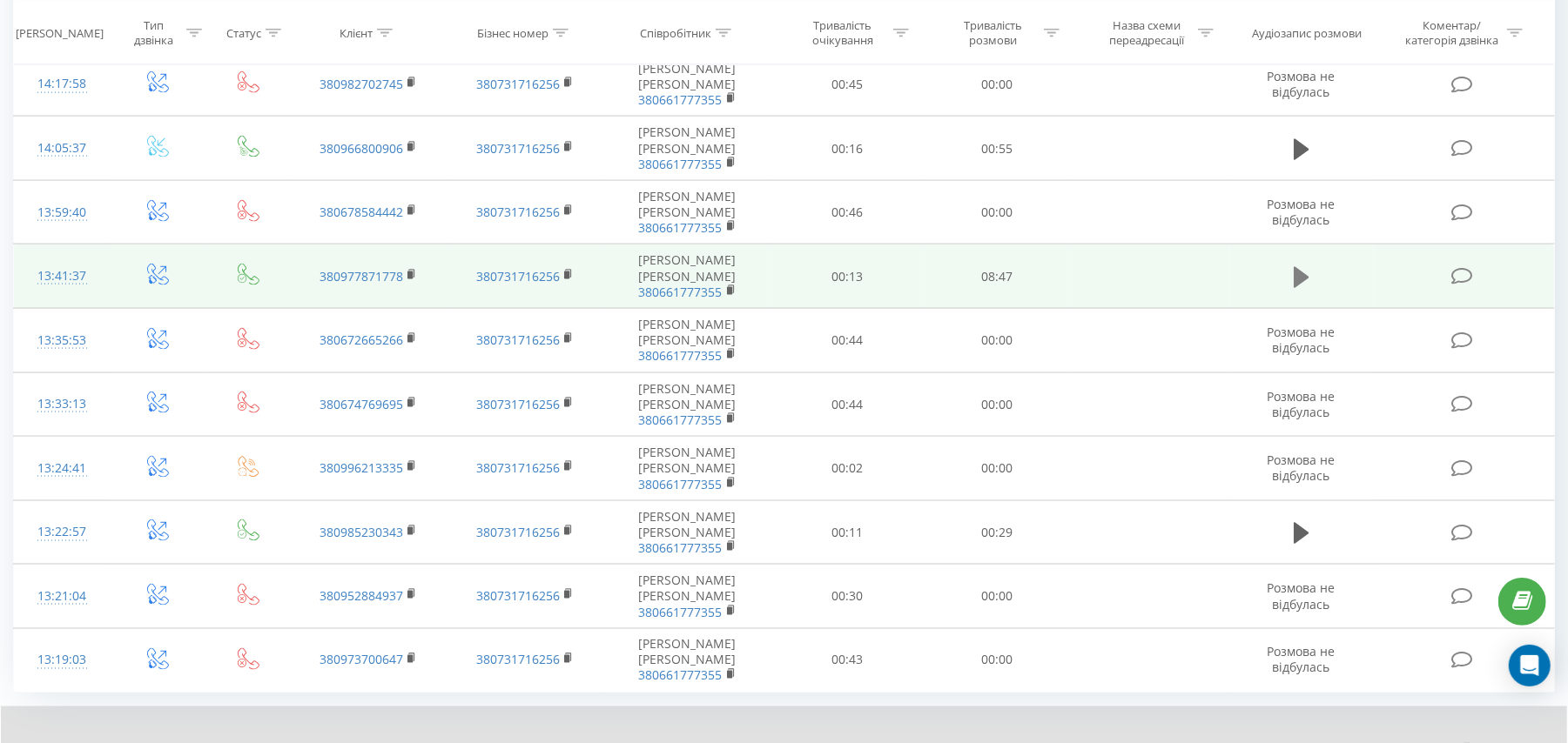
click at [1300, 288] on icon at bounding box center [1301, 277] width 16 height 21
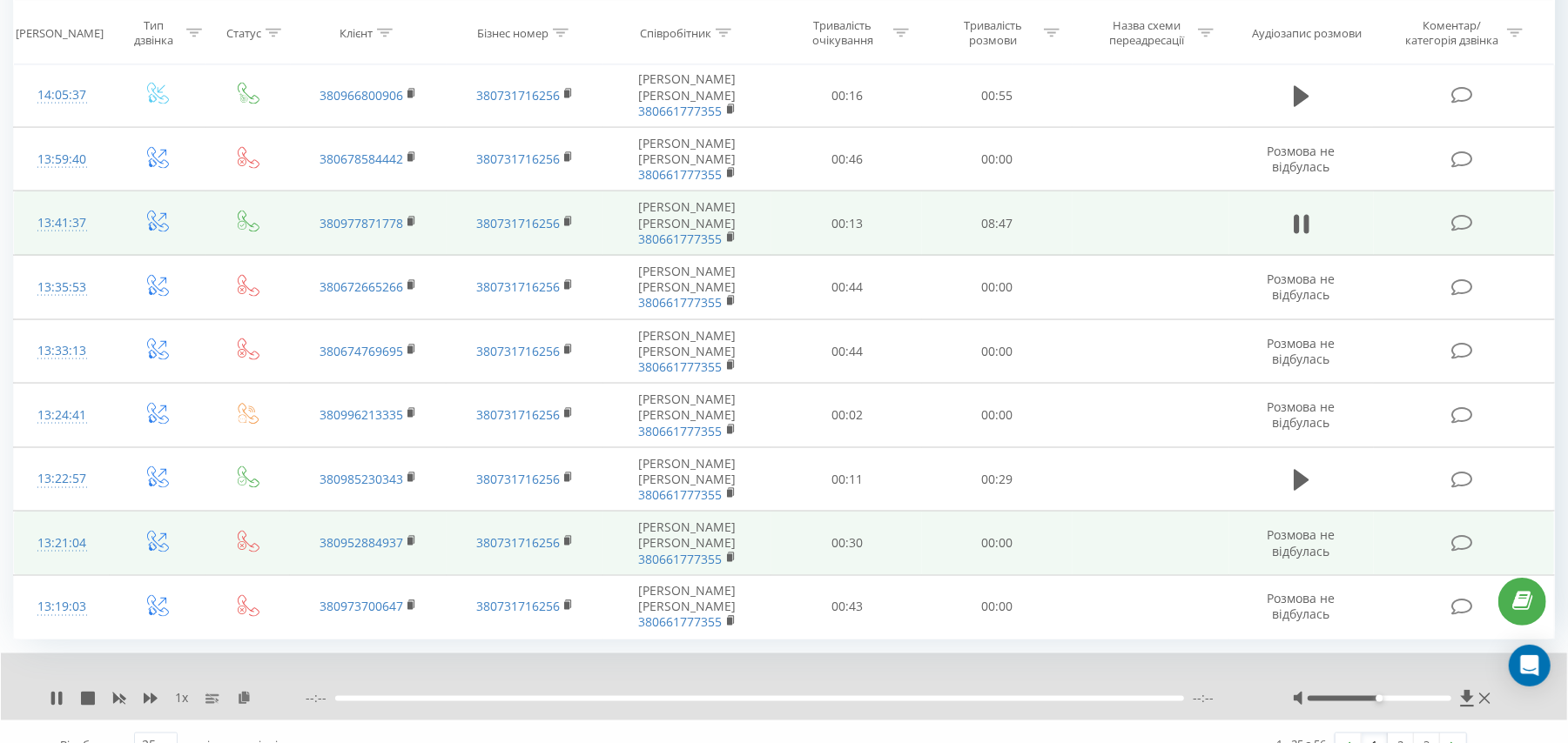
scroll to position [1836, 0]
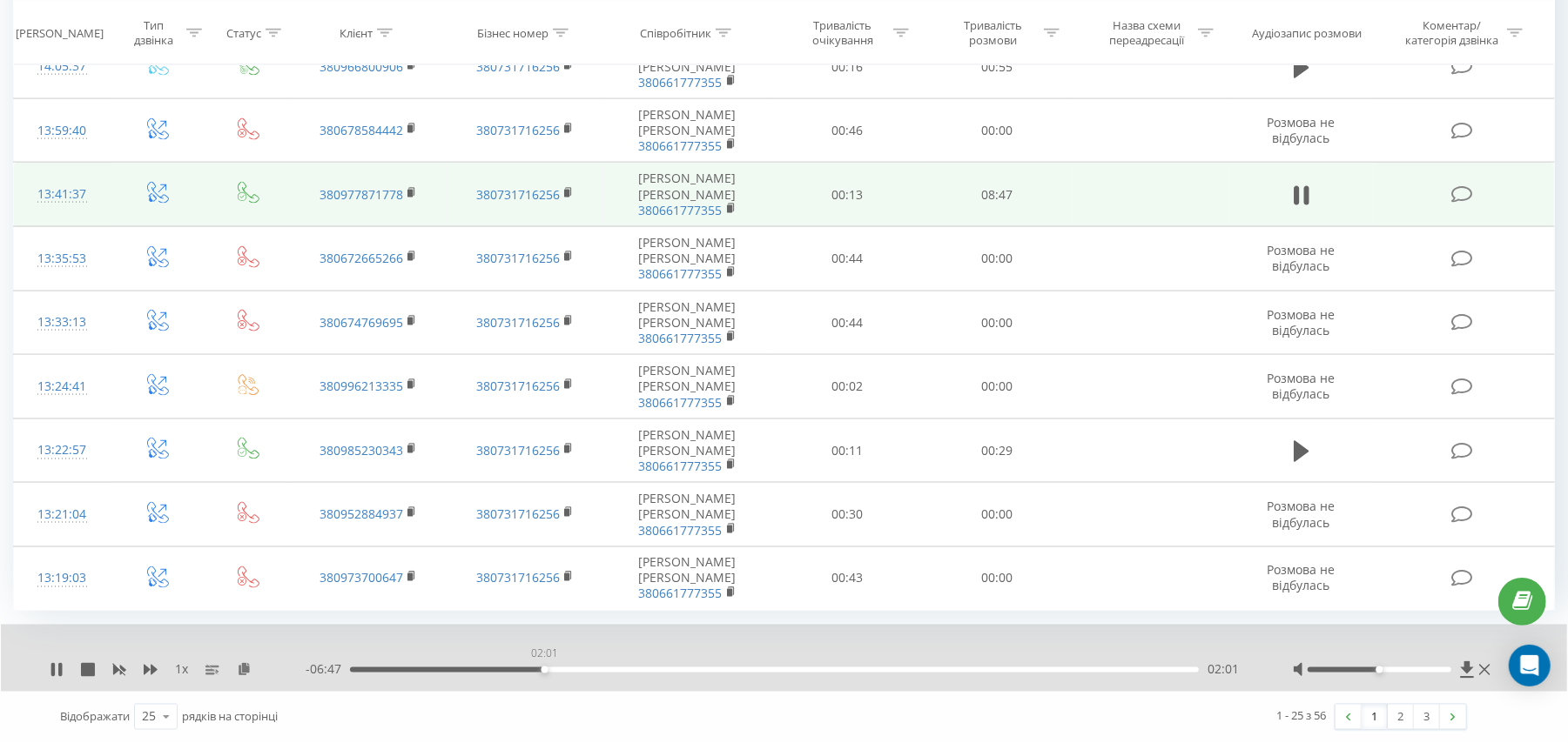
click at [544, 670] on div "02:01" at bounding box center [774, 669] width 849 height 5
click at [57, 675] on icon at bounding box center [57, 670] width 14 height 14
click at [1407, 717] on link "2" at bounding box center [1400, 717] width 26 height 24
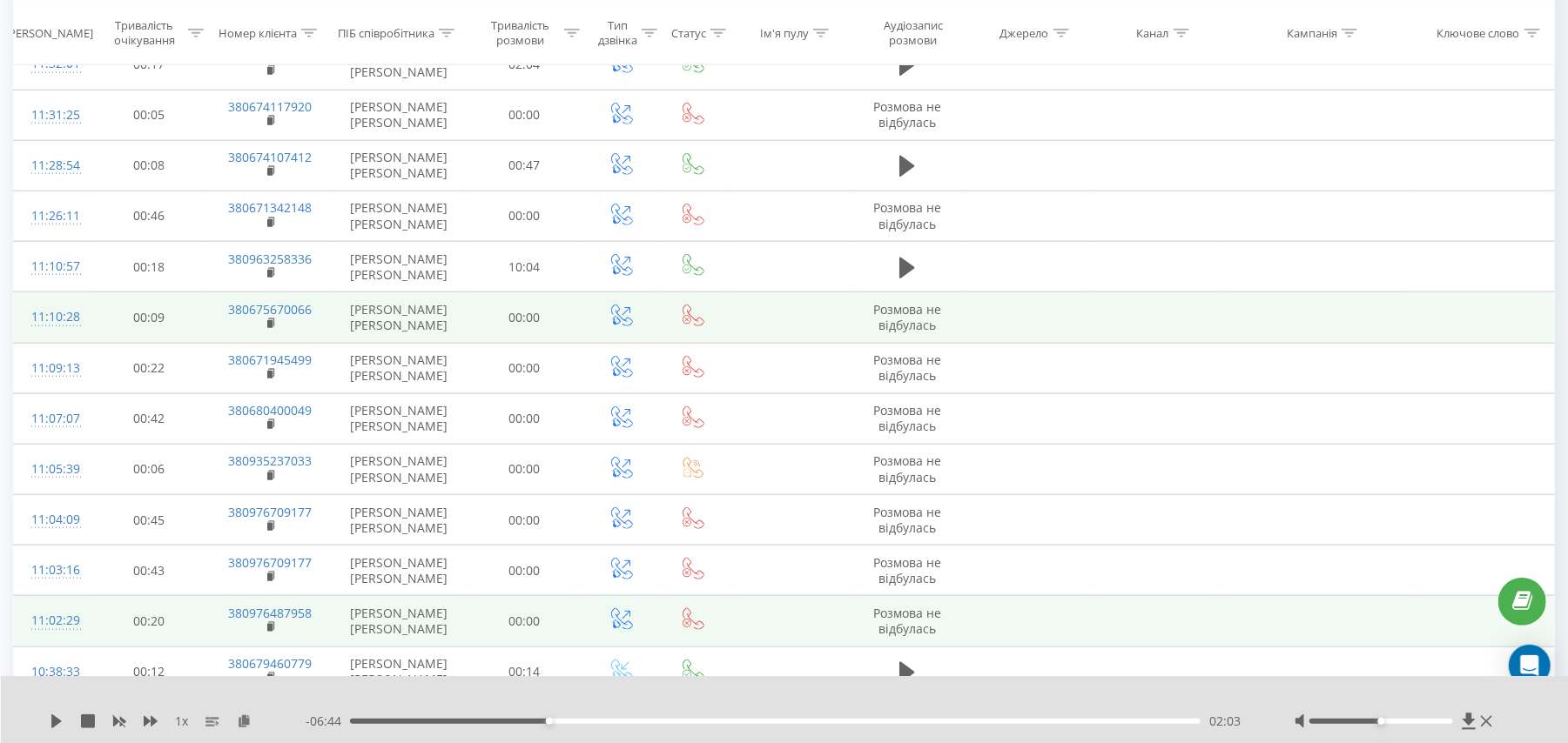
scroll to position [1171, 0]
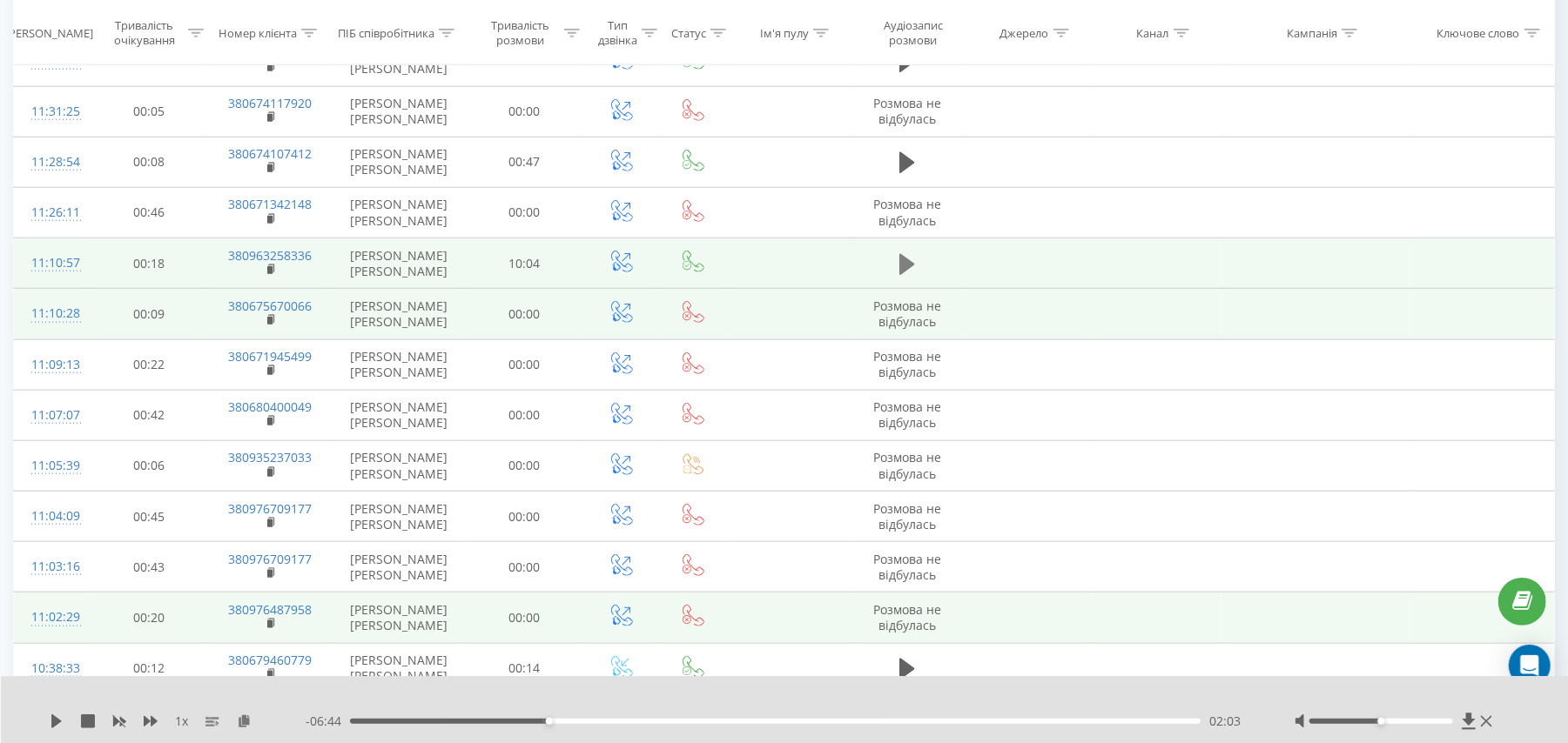
click at [900, 268] on icon at bounding box center [907, 264] width 16 height 21
click at [238, 722] on icon at bounding box center [243, 720] width 15 height 12
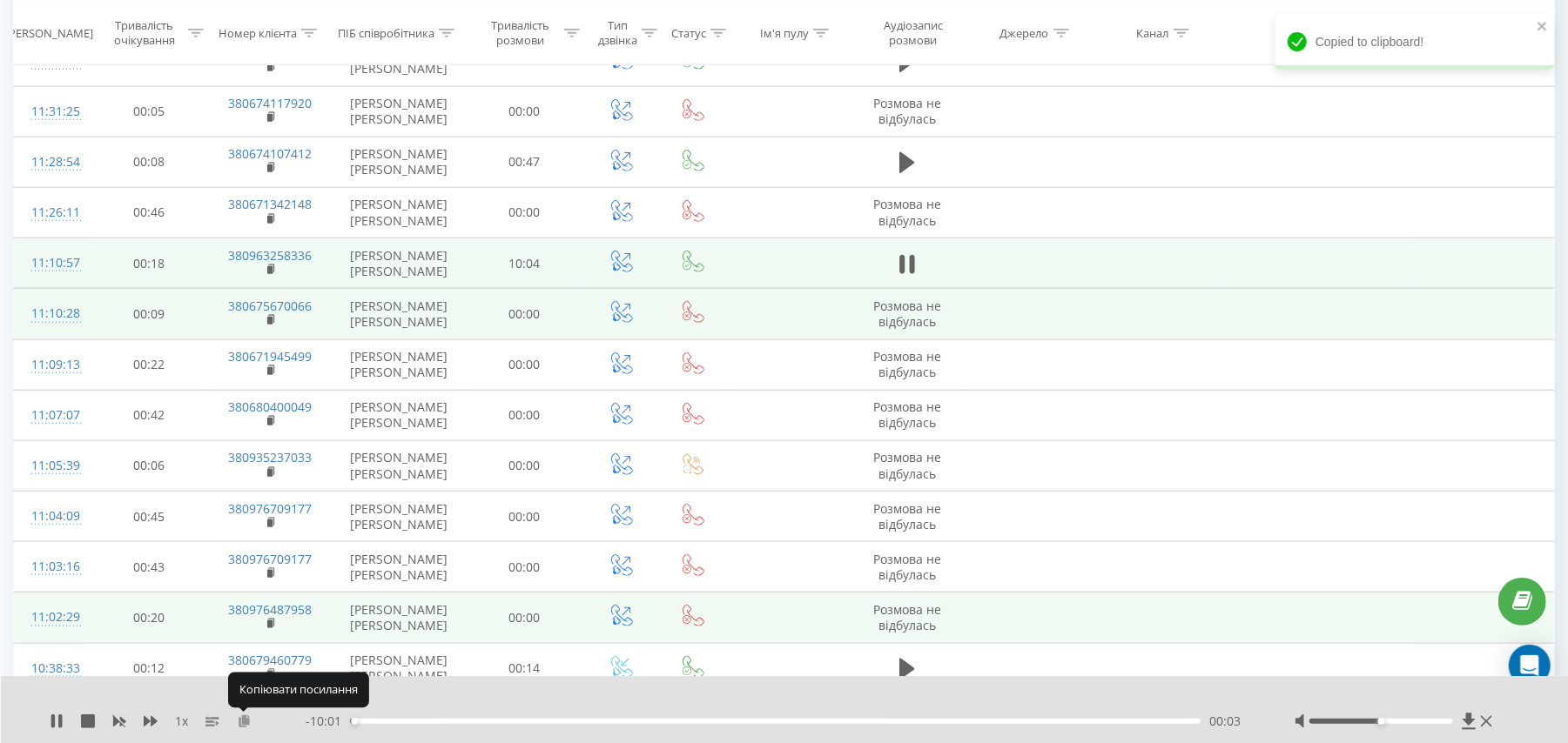
click at [238, 722] on icon at bounding box center [243, 720] width 15 height 12
click at [60, 715] on icon at bounding box center [61, 721] width 4 height 14
